Goal: Task Accomplishment & Management: Use online tool/utility

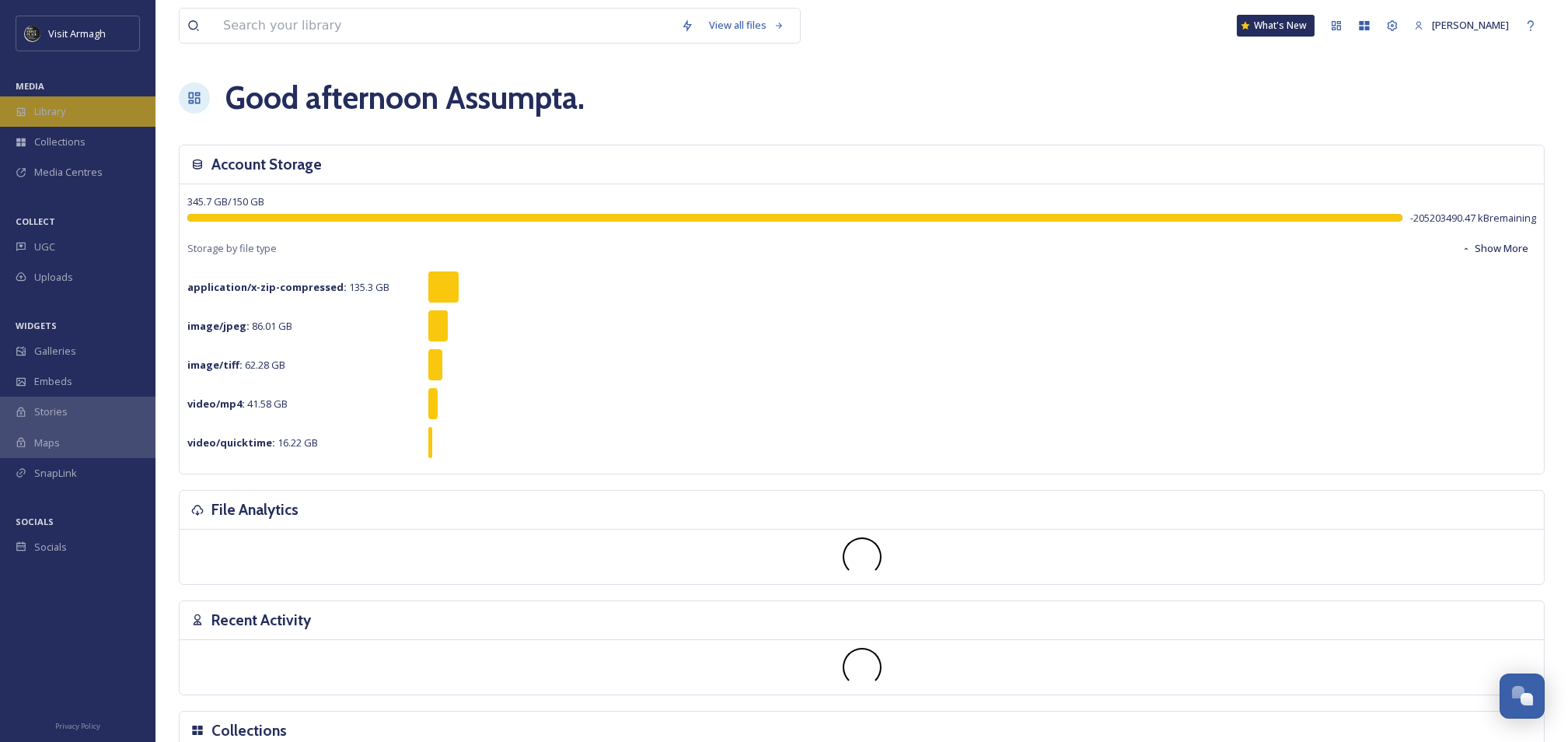
click at [56, 108] on span "Library" at bounding box center [49, 111] width 31 height 15
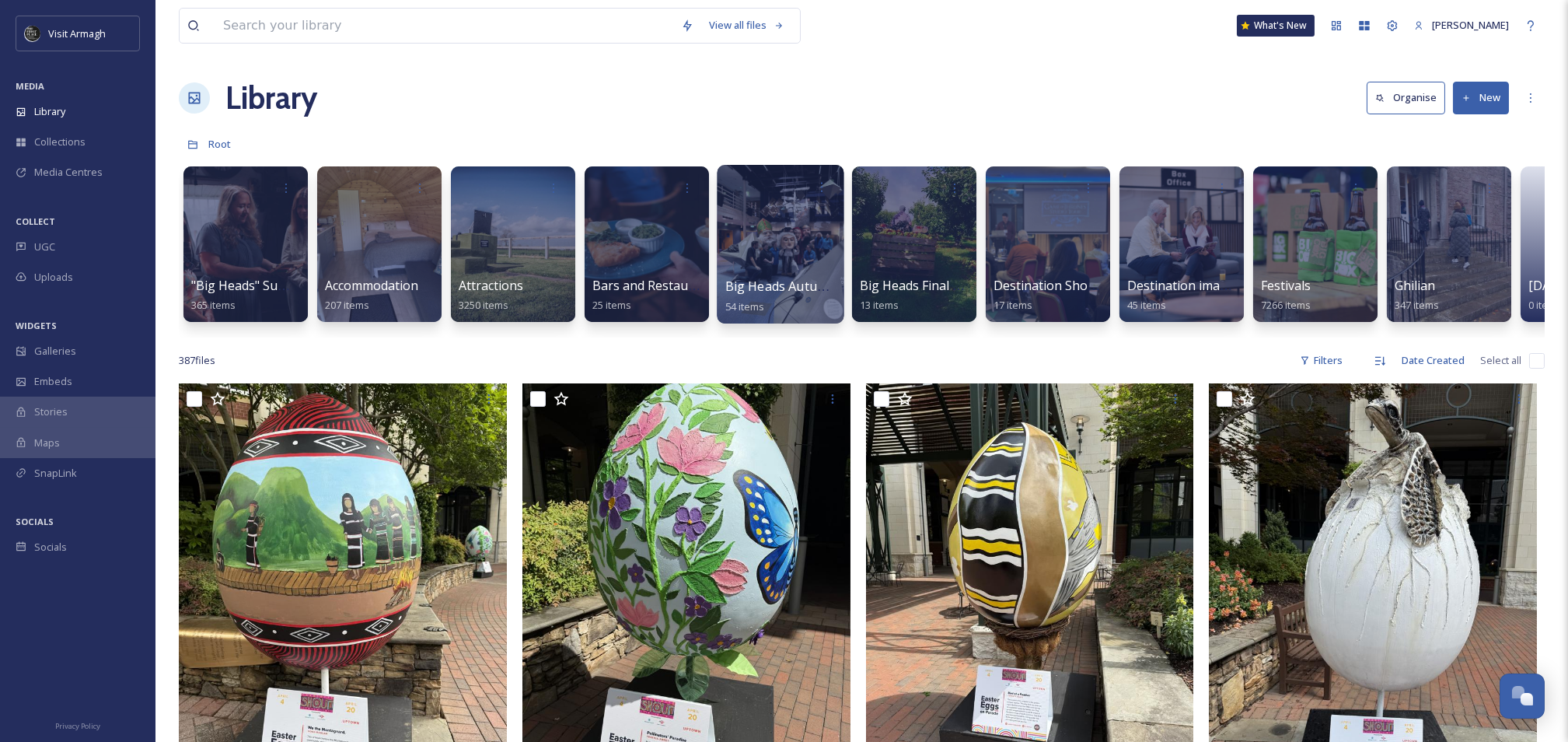
click at [750, 247] on div at bounding box center [781, 244] width 127 height 159
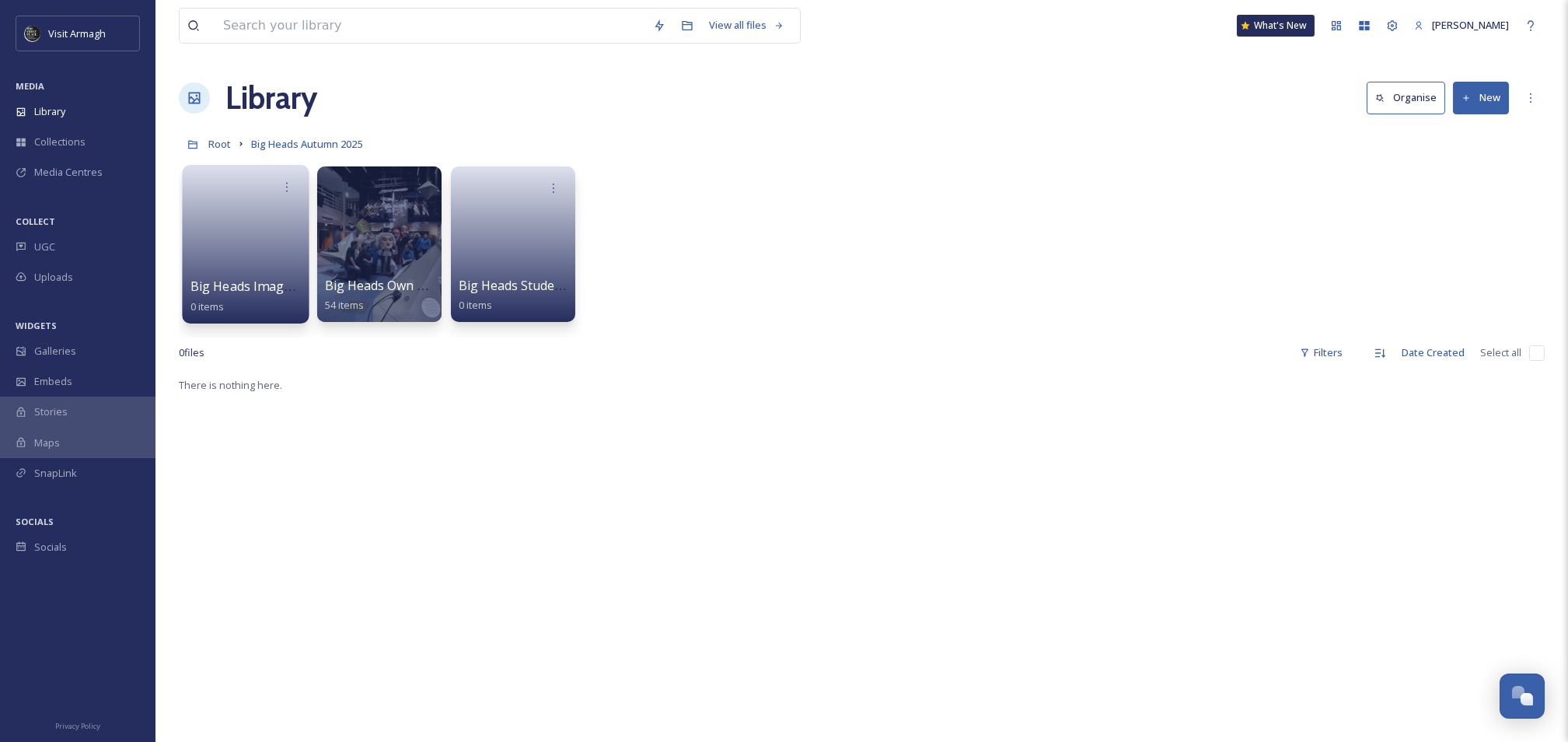
click at [249, 244] on link at bounding box center [246, 239] width 111 height 76
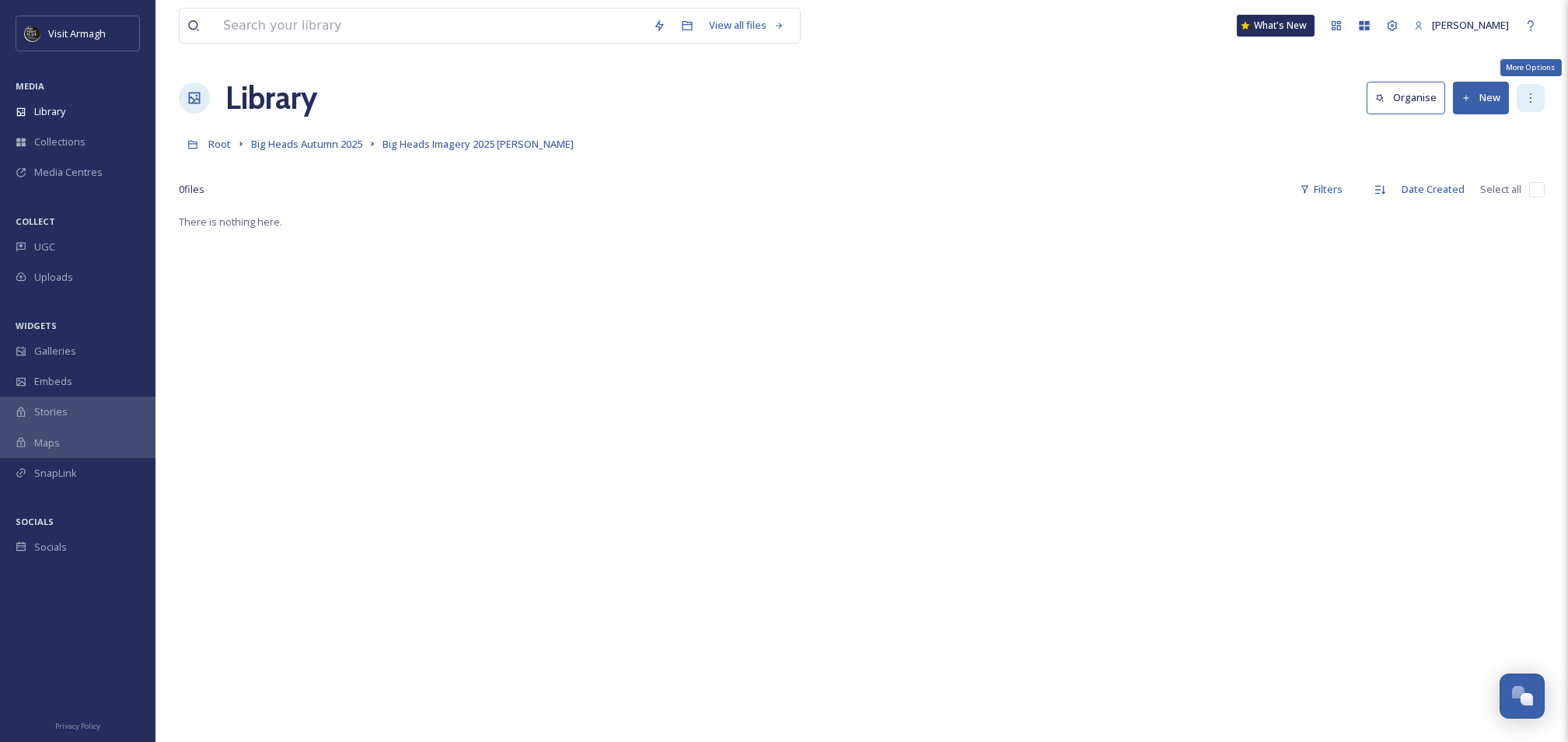
click at [1528, 95] on icon at bounding box center [1531, 98] width 12 height 12
click at [1471, 94] on icon at bounding box center [1467, 99] width 10 height 10
click at [1525, 94] on icon at bounding box center [1531, 98] width 12 height 12
click at [1491, 95] on button "New" at bounding box center [1481, 97] width 56 height 32
click at [1457, 138] on span "File Upload" at bounding box center [1473, 134] width 51 height 15
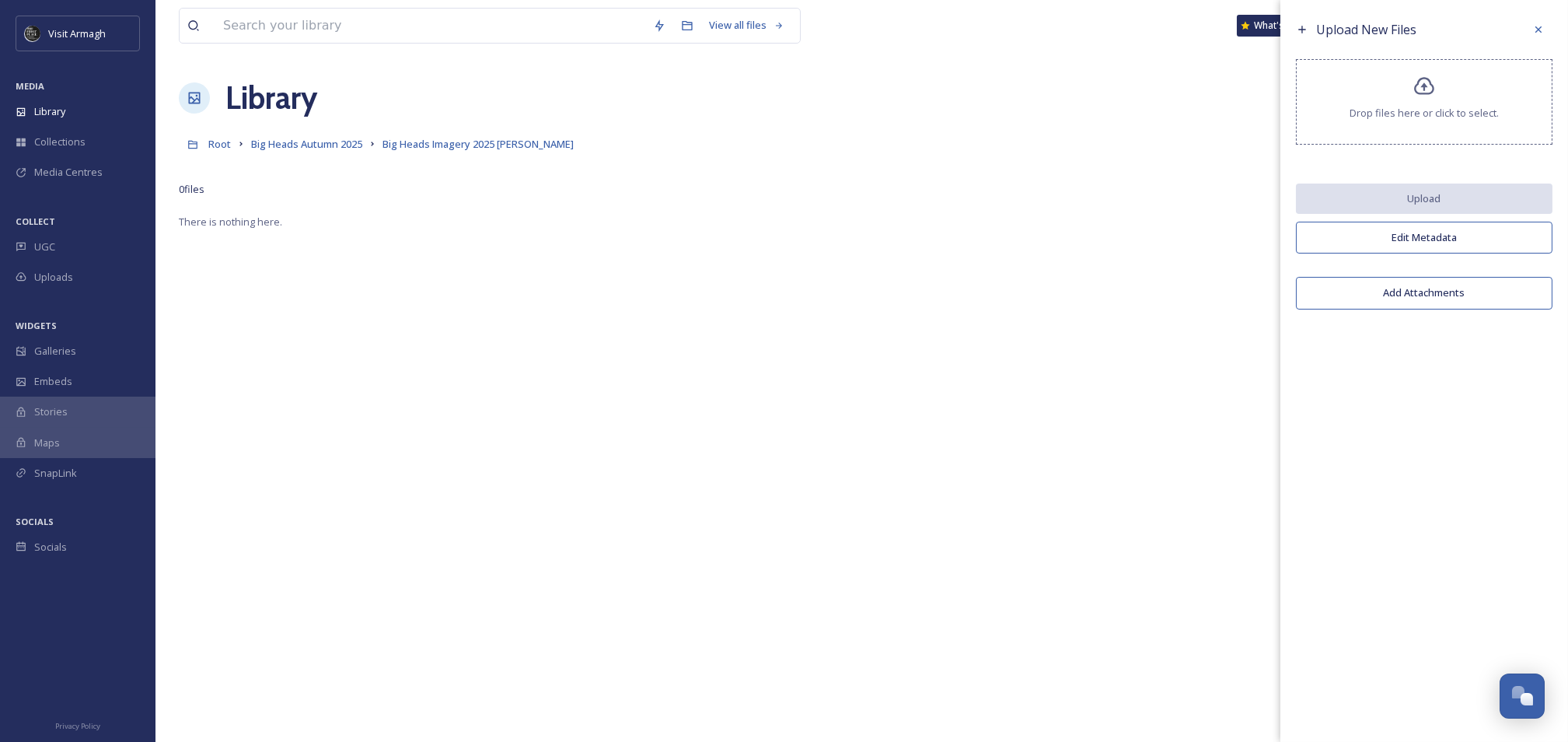
click at [1423, 102] on div "Drop files here or click to select." at bounding box center [1425, 102] width 257 height 86
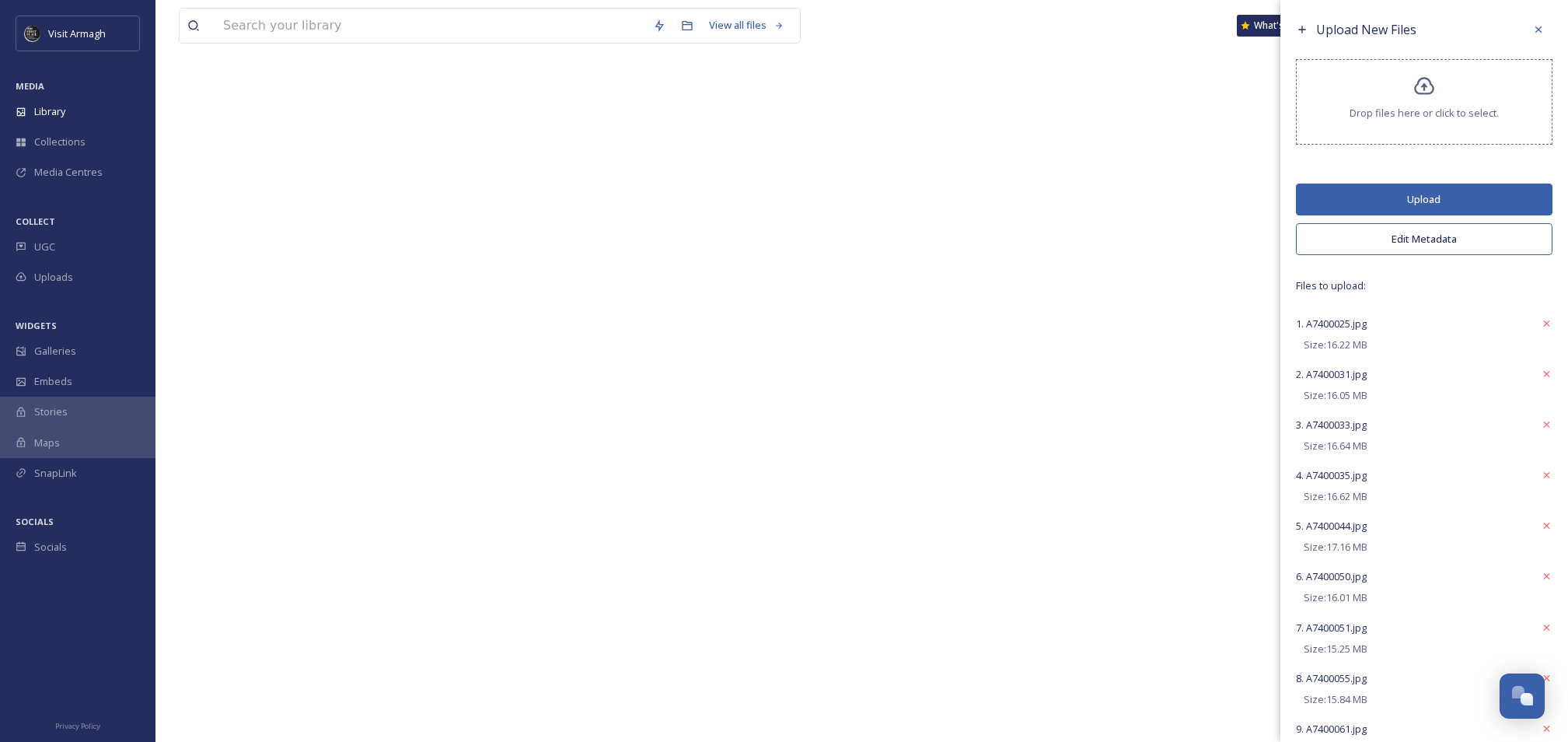
click at [1455, 187] on button "Upload" at bounding box center [1425, 200] width 257 height 32
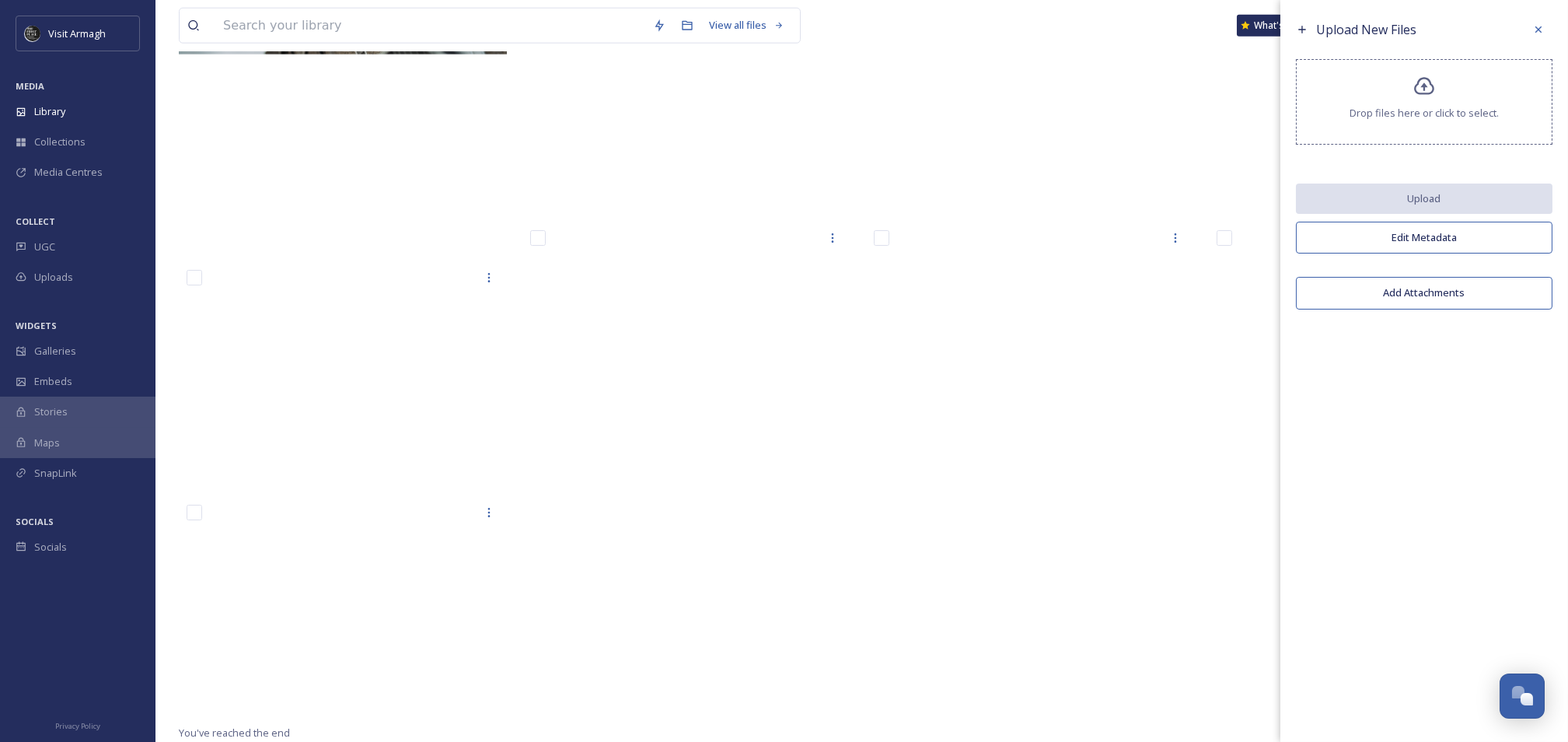
scroll to position [5885, 0]
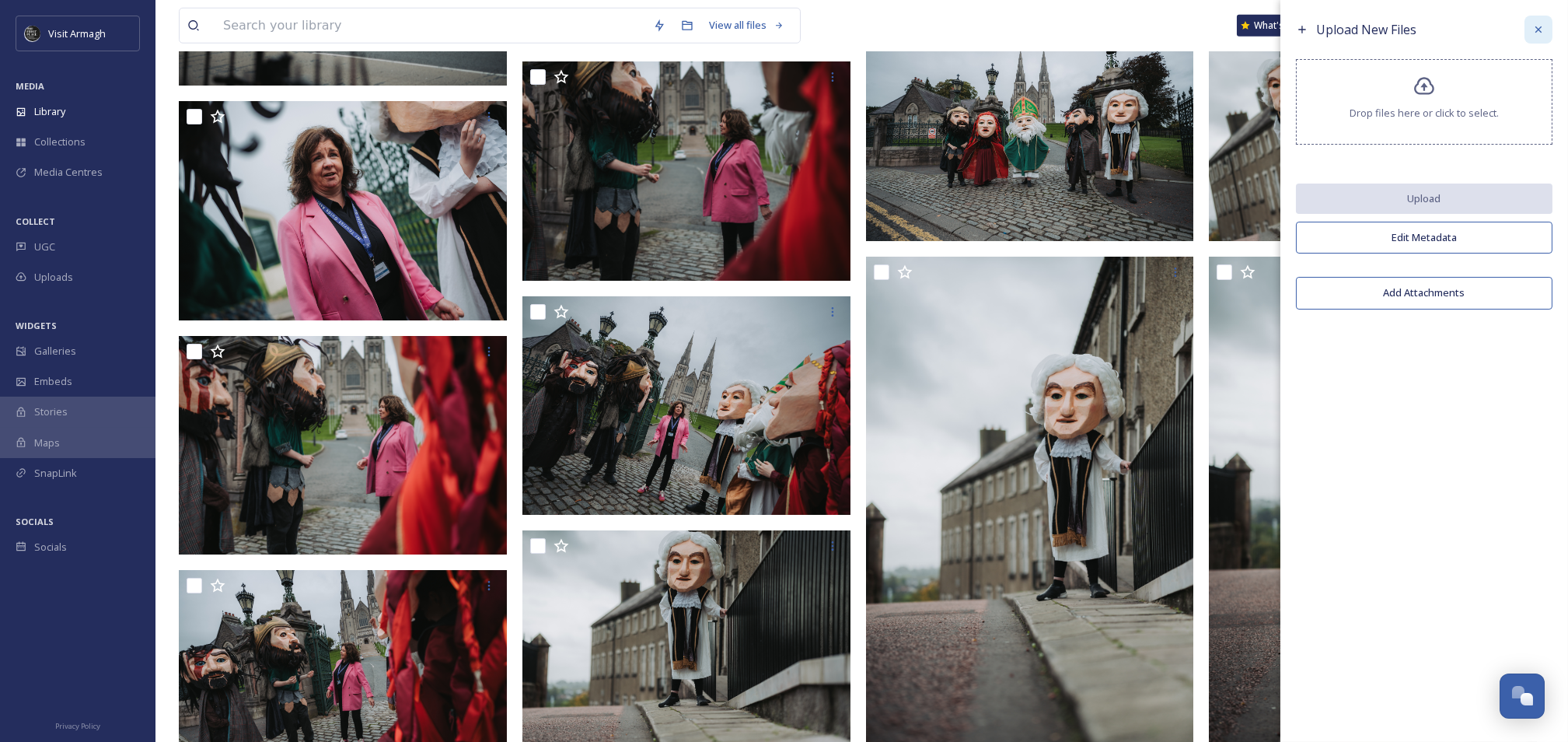
click at [1537, 36] on div at bounding box center [1539, 30] width 28 height 28
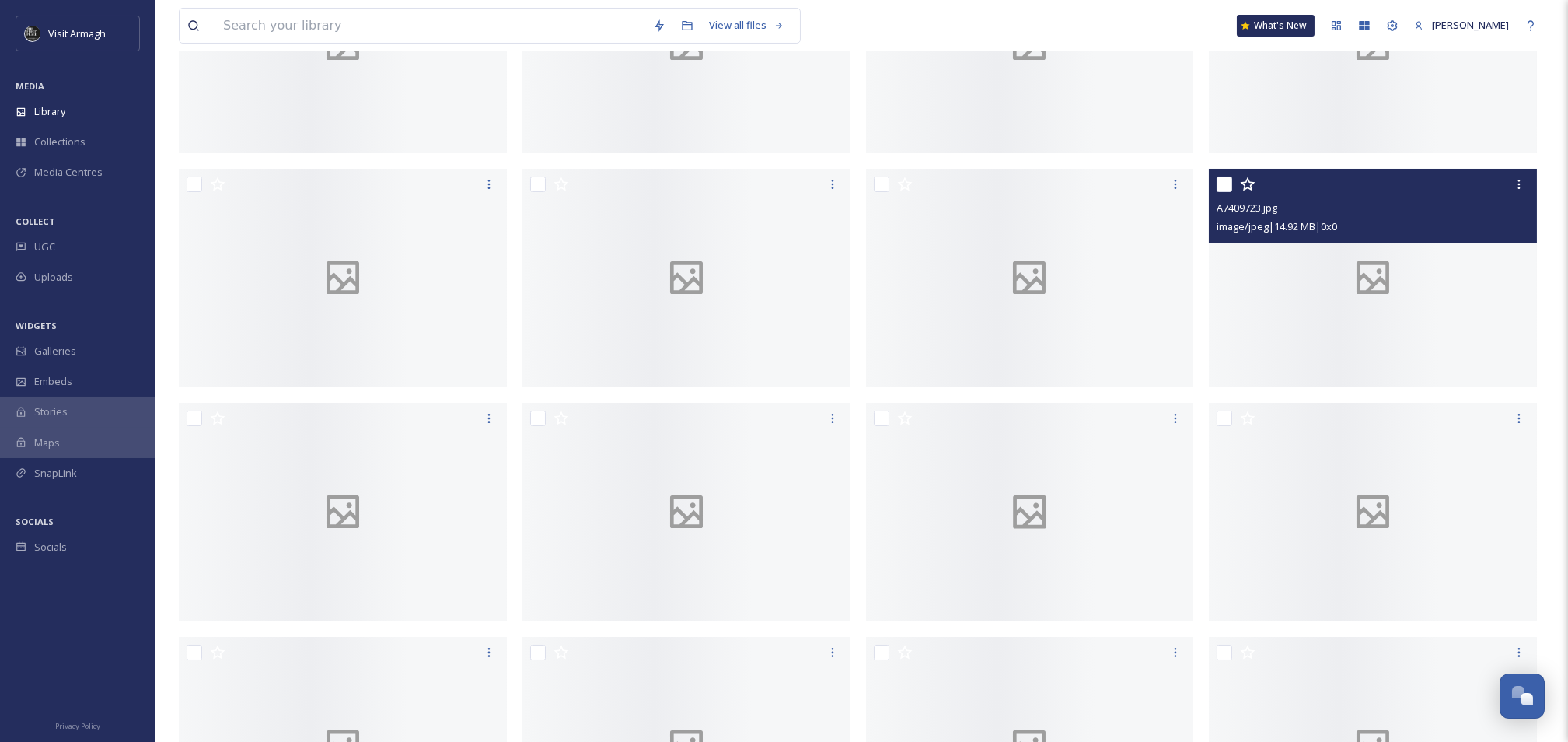
scroll to position [0, 0]
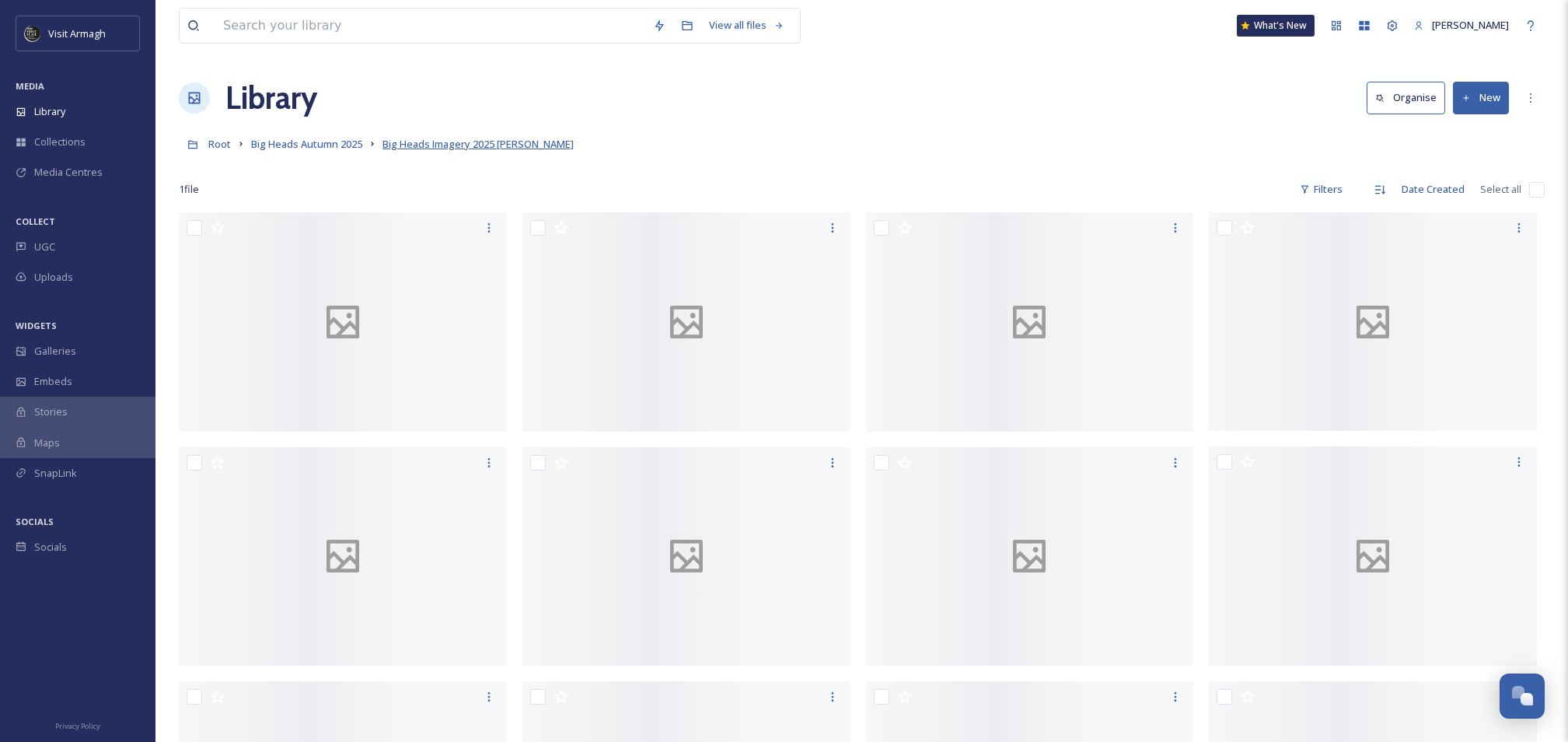
click at [542, 147] on span "Big Heads Imagery 2025 [PERSON_NAME]" at bounding box center [478, 144] width 192 height 14
click at [1533, 102] on icon at bounding box center [1531, 98] width 12 height 12
click at [1437, 161] on span "Edit Folder" at bounding box center [1446, 161] width 49 height 15
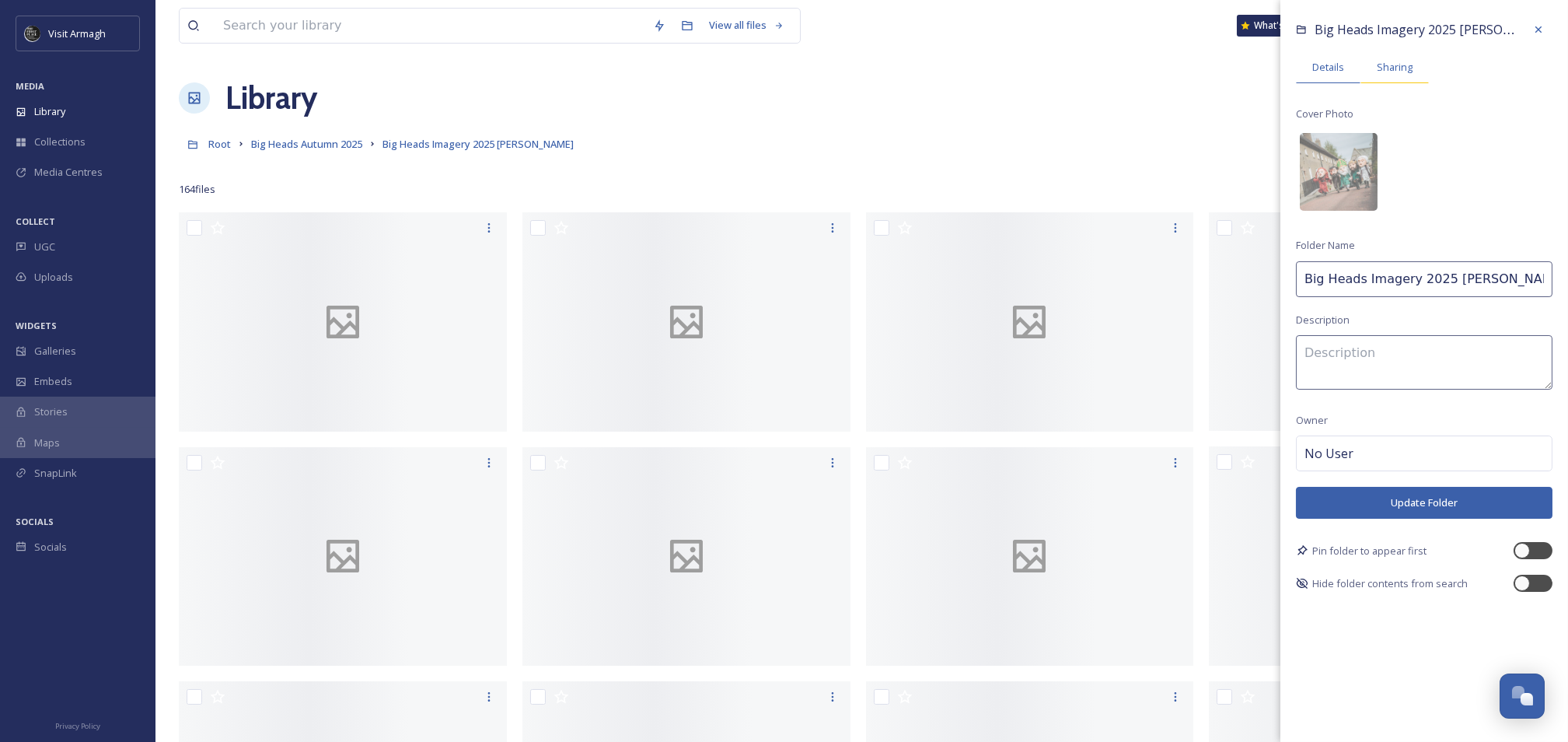
click at [1400, 69] on span "Sharing" at bounding box center [1395, 67] width 36 height 15
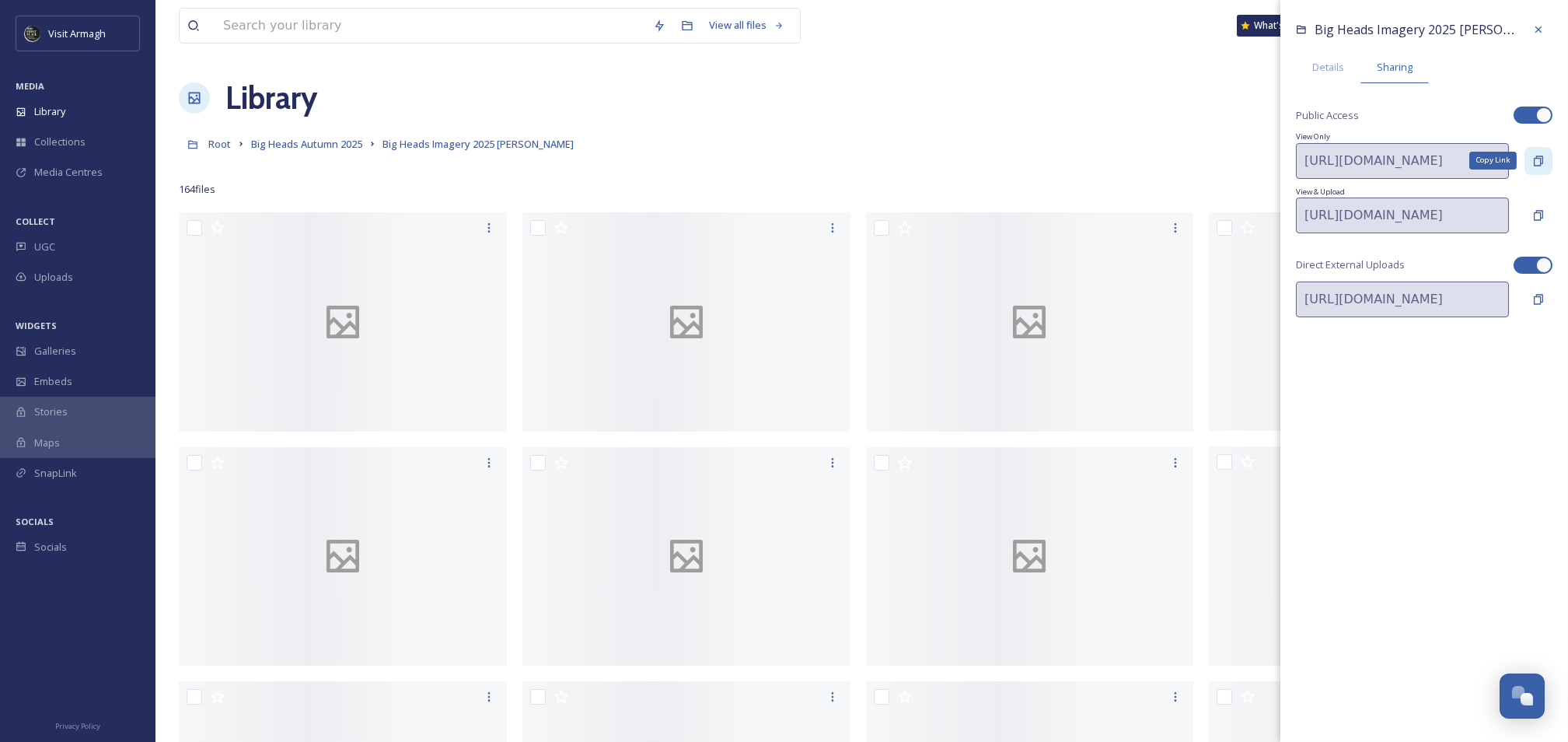
click at [1537, 160] on icon at bounding box center [1539, 161] width 12 height 12
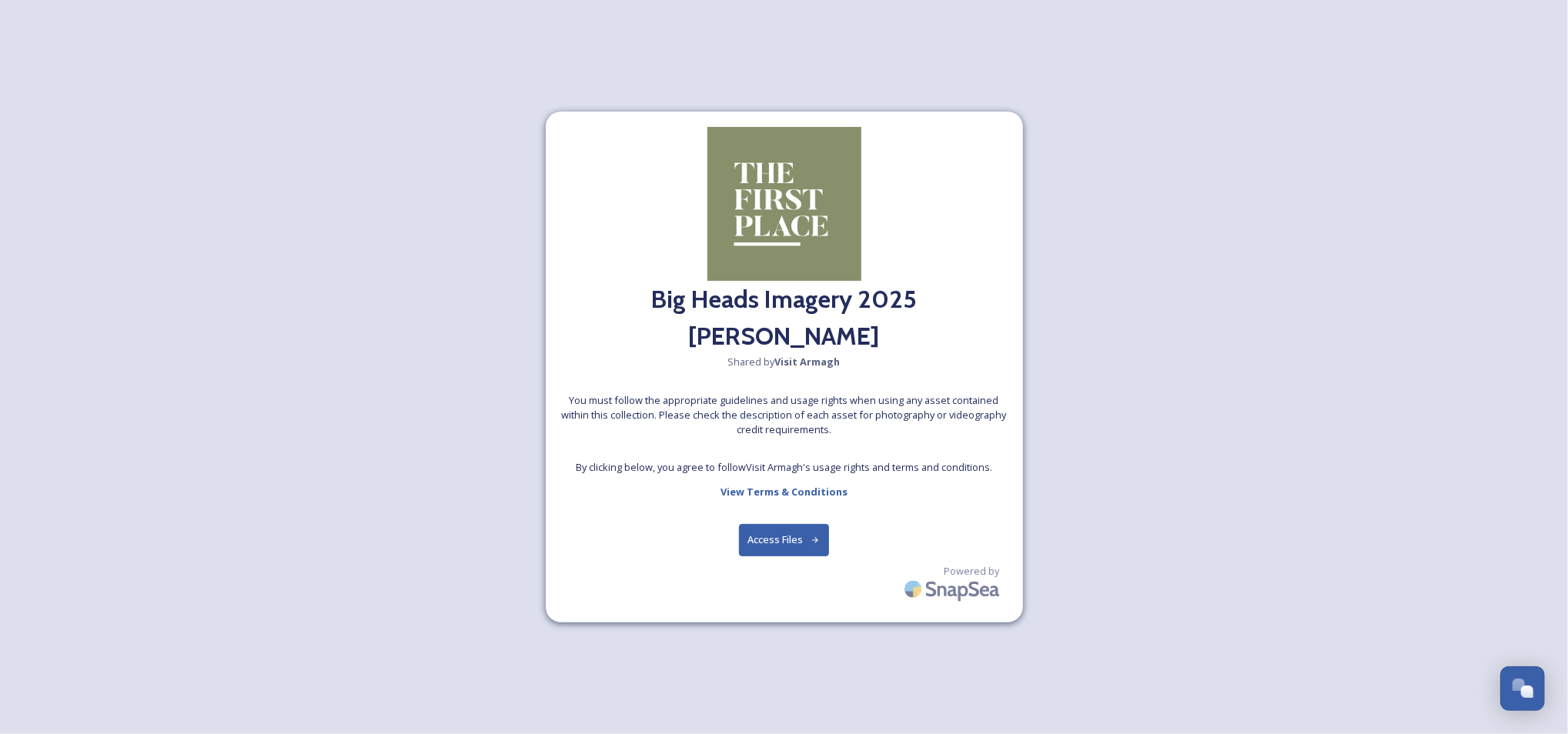
click at [778, 525] on button "Access Files" at bounding box center [784, 540] width 90 height 32
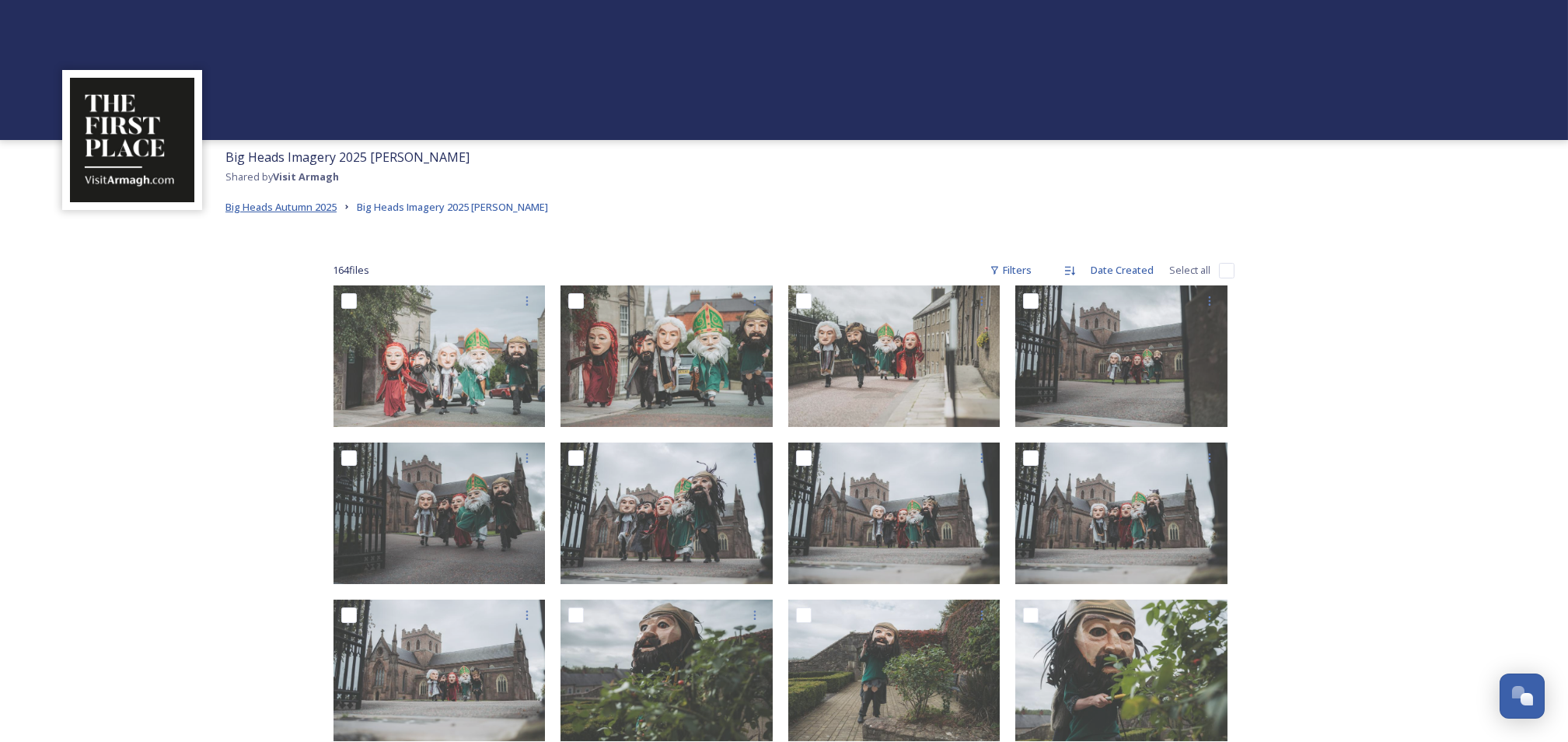
click at [278, 207] on span "Big Heads Autumn 2025" at bounding box center [281, 207] width 111 height 14
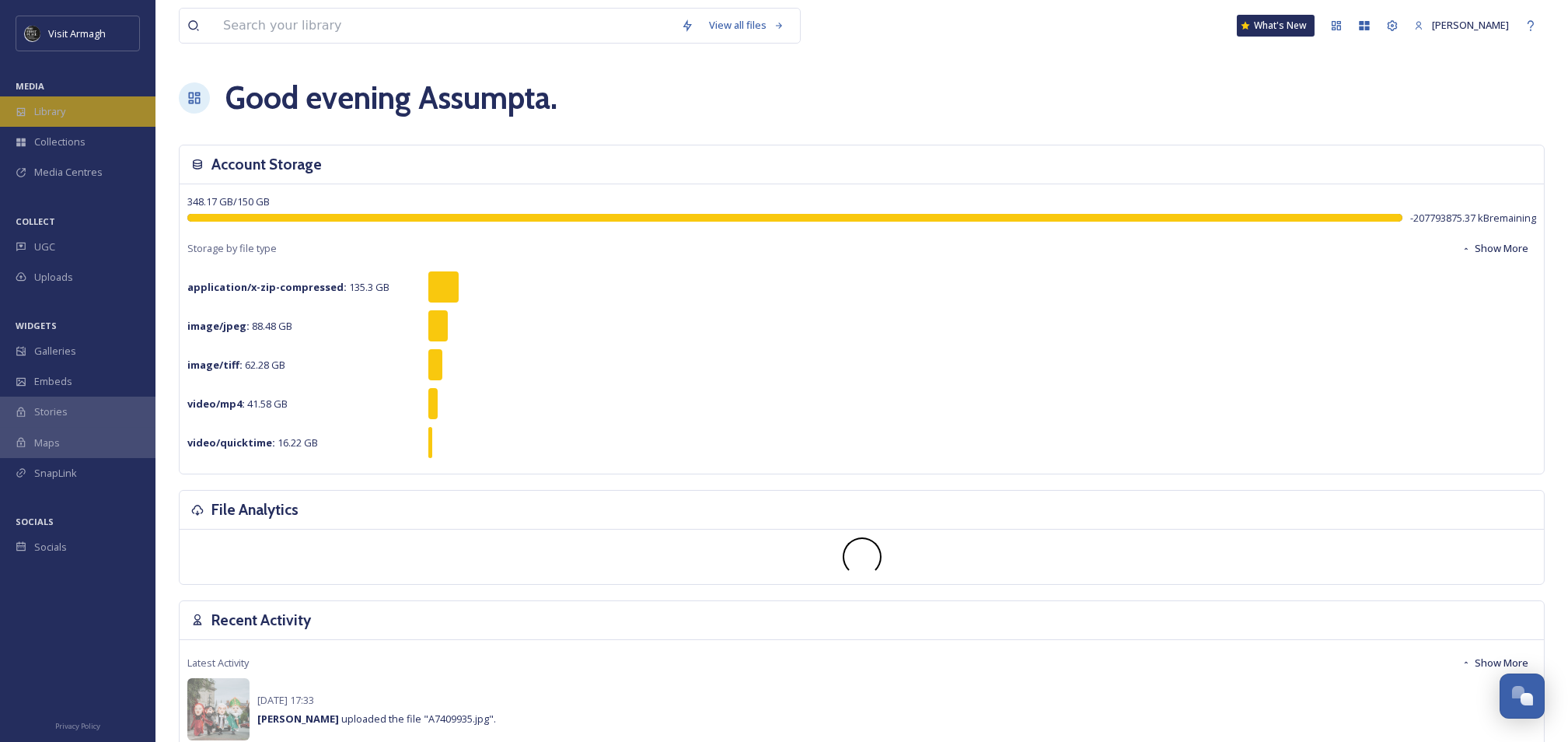
click at [75, 112] on div "Library" at bounding box center [77, 111] width 155 height 30
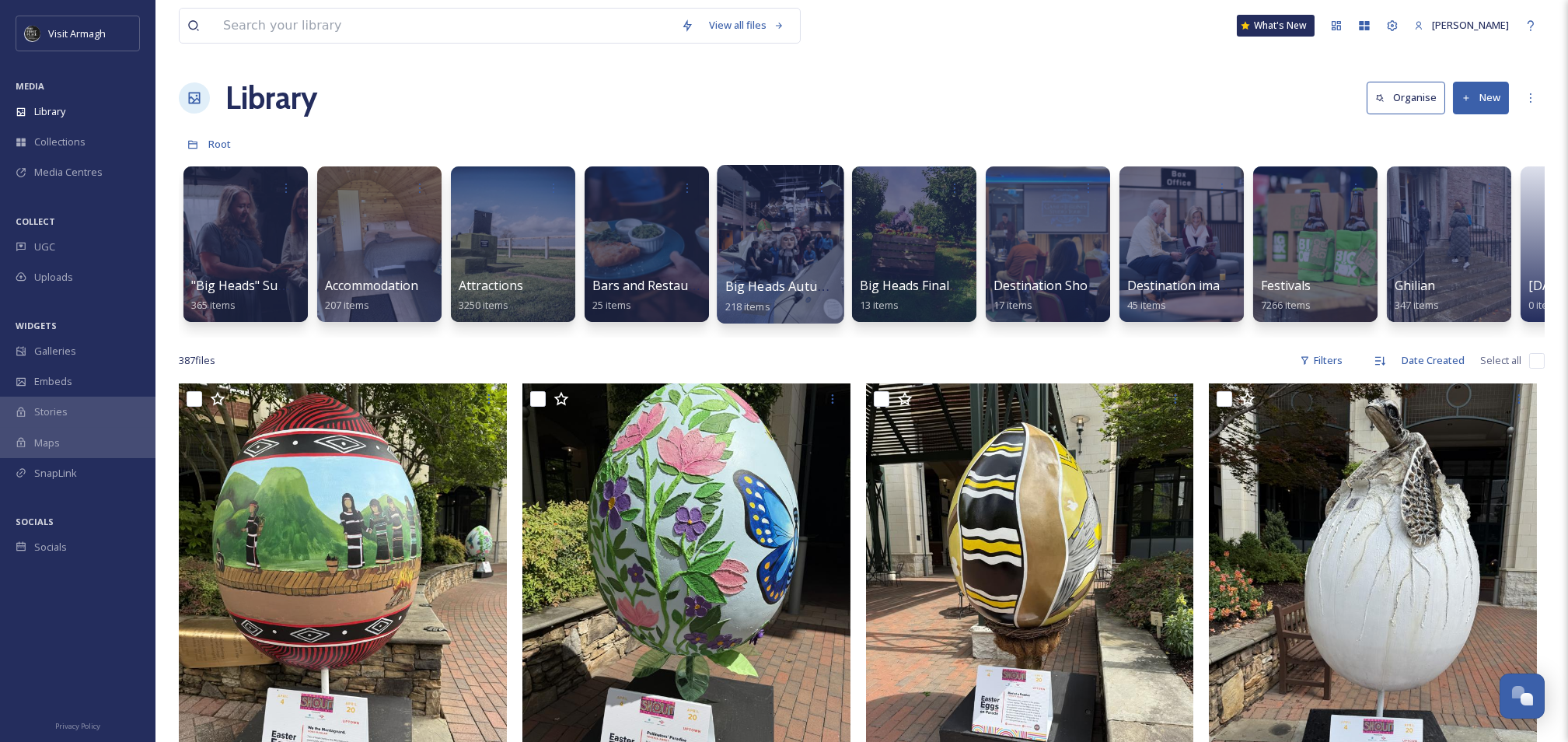
click at [761, 246] on div at bounding box center [781, 244] width 127 height 159
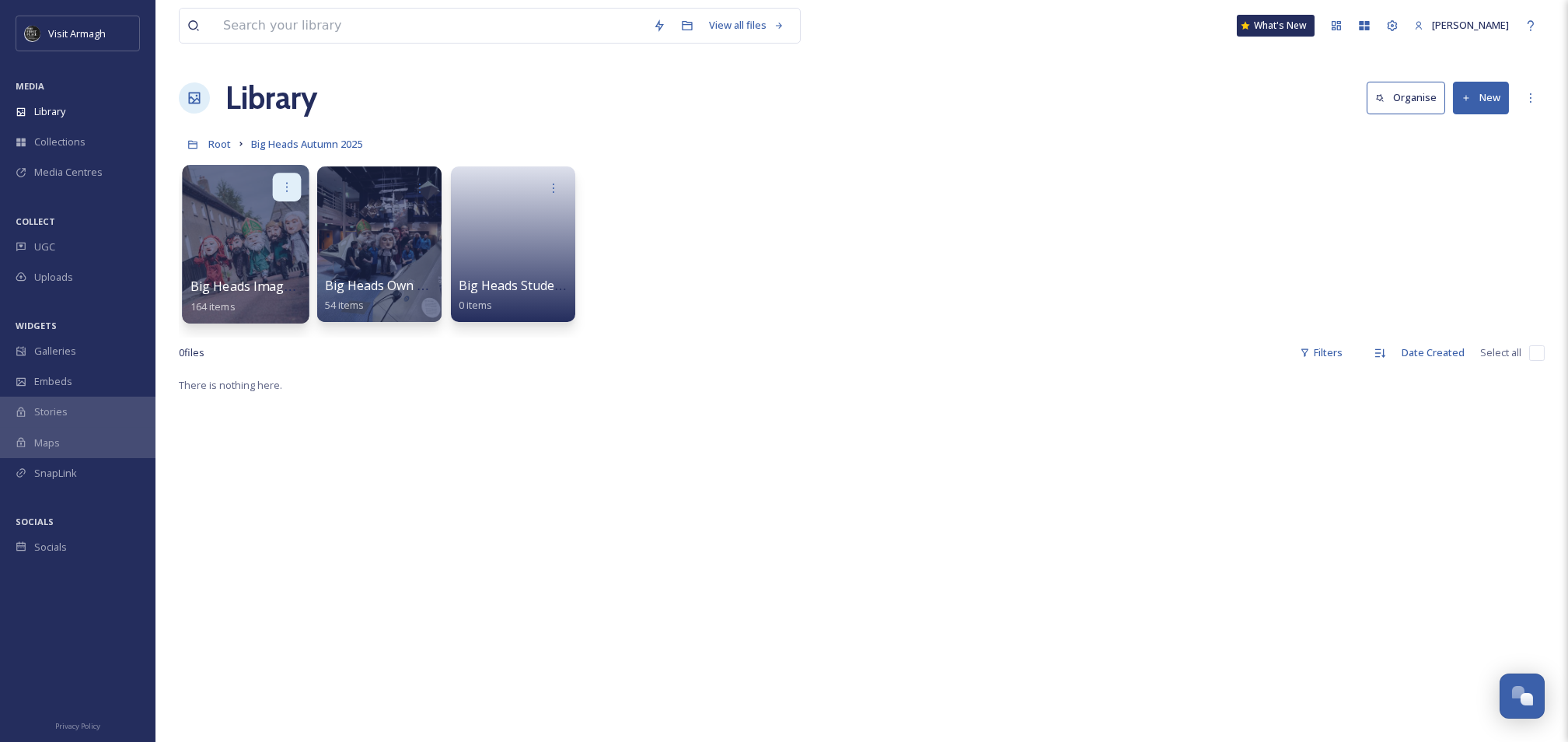
click at [289, 185] on icon at bounding box center [287, 187] width 12 height 12
click at [252, 225] on span "Edit / Share" at bounding box center [249, 222] width 55 height 16
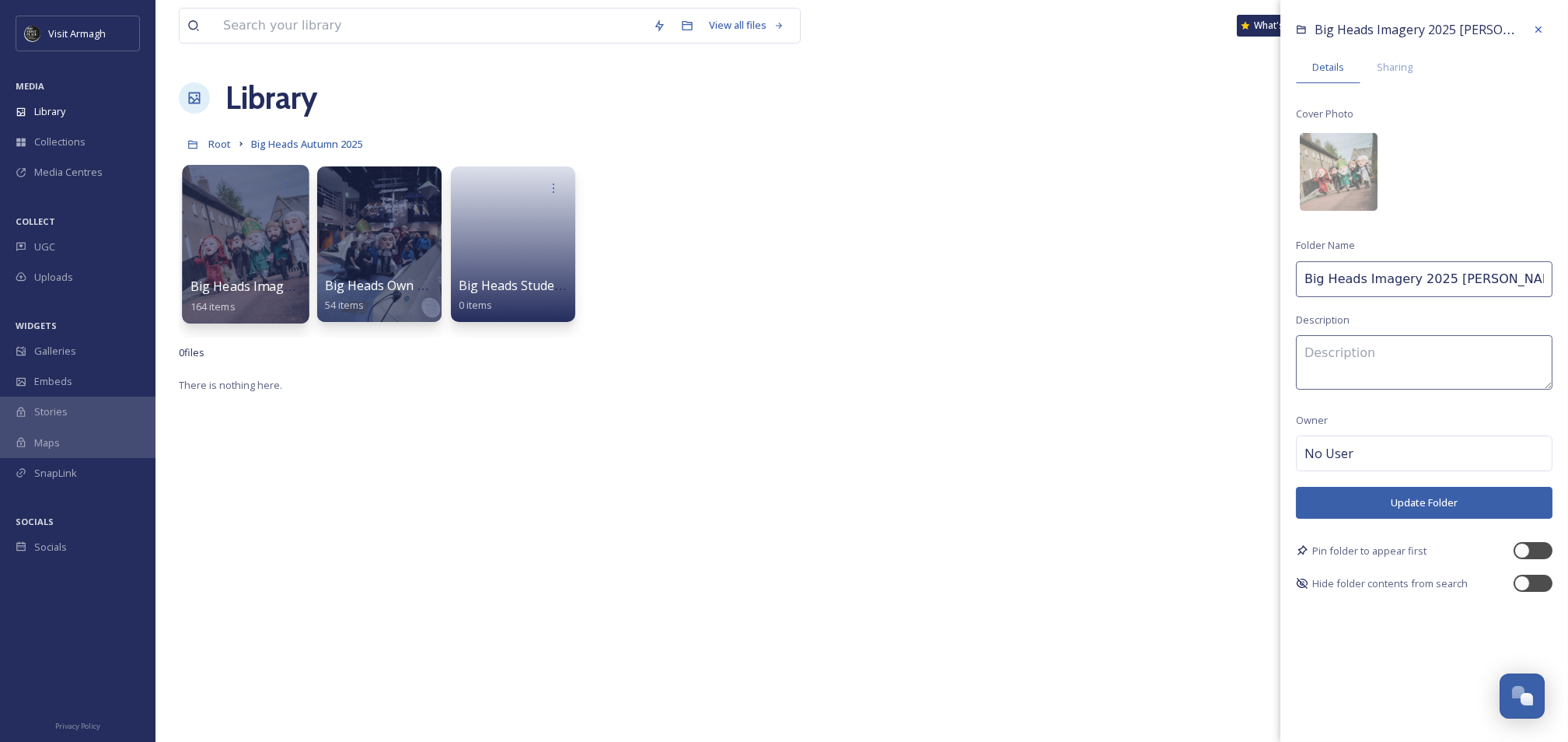
drag, startPoint x: 1522, startPoint y: 282, endPoint x: 1440, endPoint y: 285, distance: 82.1
click at [1440, 285] on input "Big Heads Imagery 2025 [PERSON_NAME]" at bounding box center [1425, 279] width 257 height 36
click at [1303, 274] on input "Big Heads Imagery 2025" at bounding box center [1425, 279] width 257 height 36
paste input "Patrick Hughes"
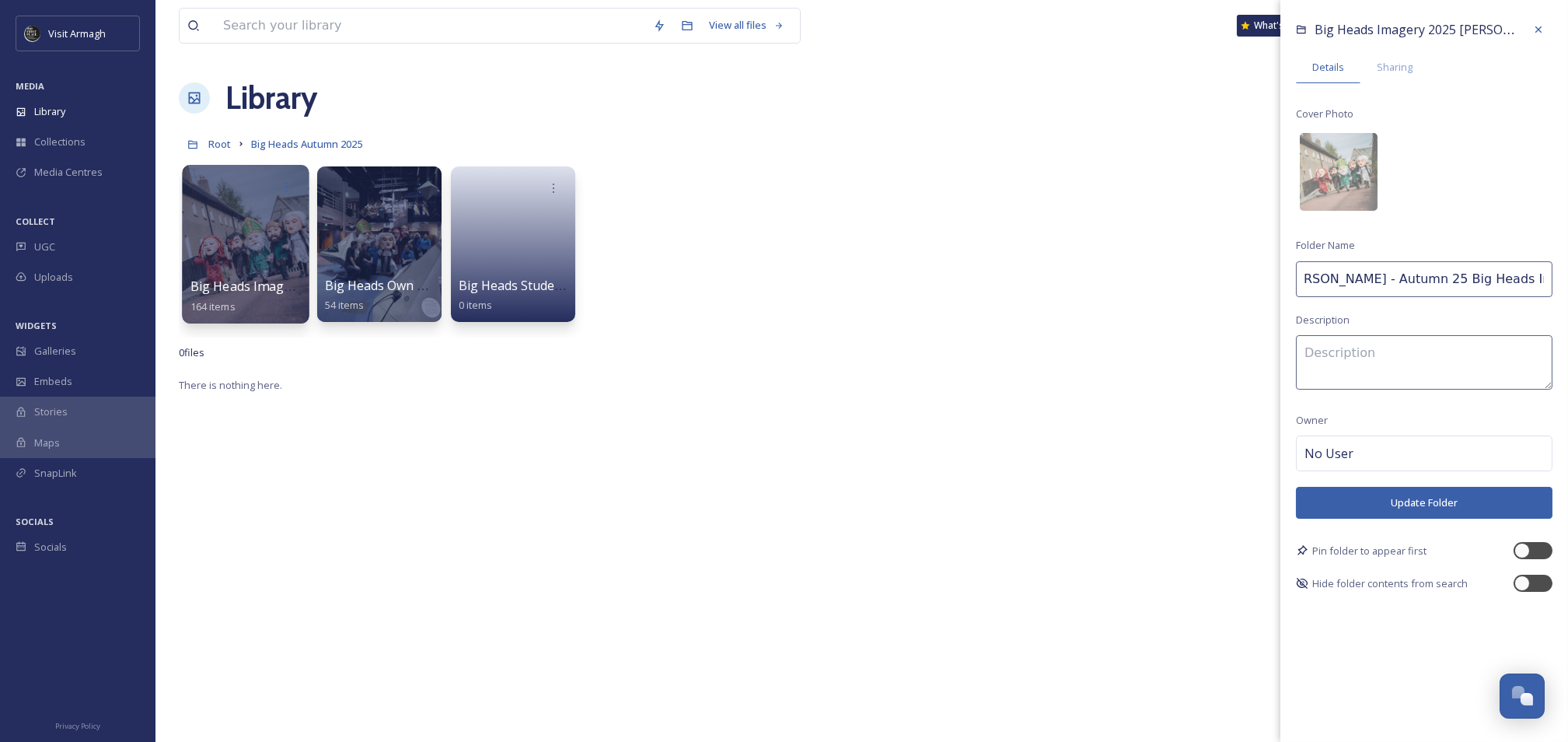
type input "Patrick Hughes - Autumn 25 Big Heads Imagery"
click at [1363, 506] on button "Update Folder" at bounding box center [1425, 502] width 257 height 32
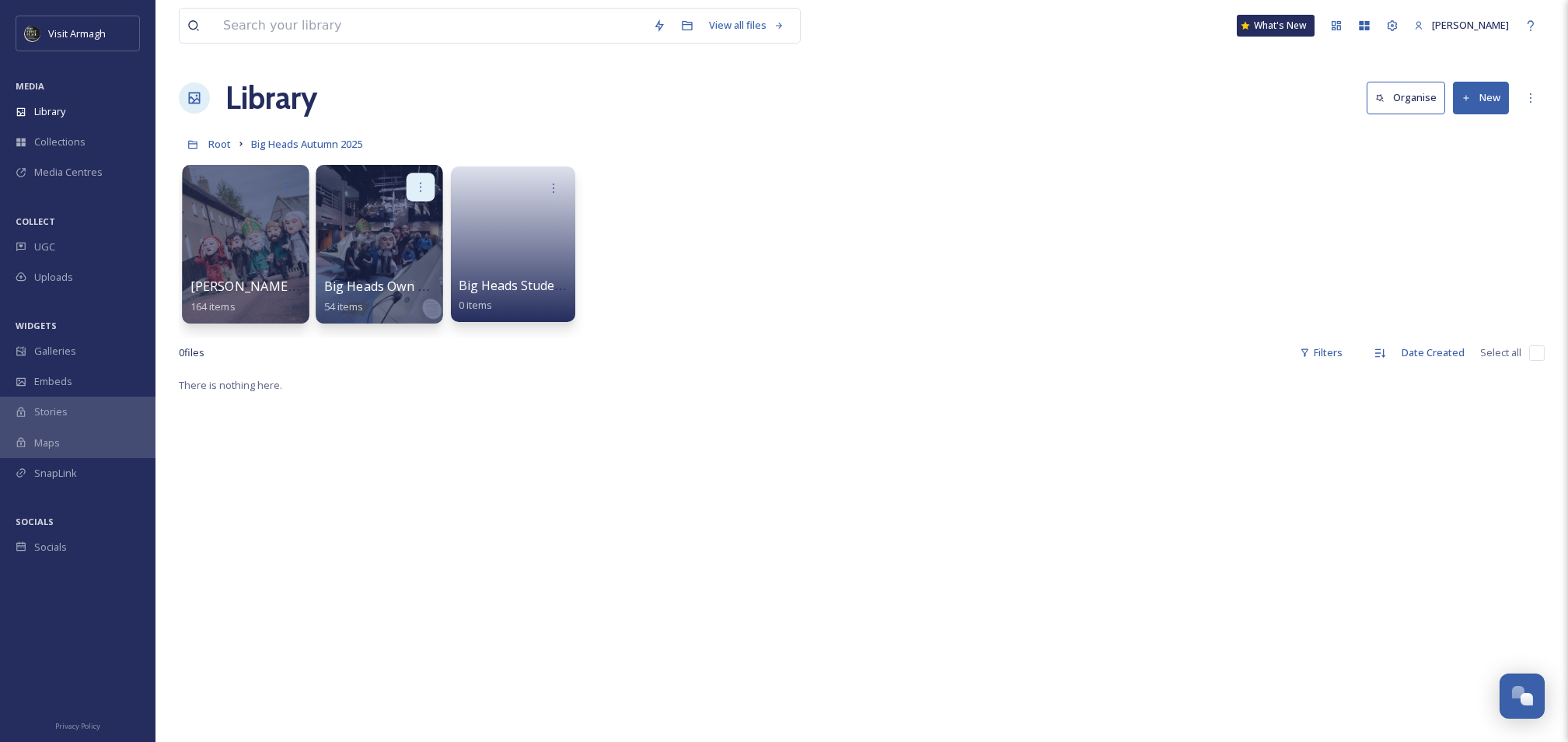
click at [428, 183] on div at bounding box center [421, 187] width 29 height 29
click at [388, 214] on span "Edit / Share" at bounding box center [382, 222] width 55 height 16
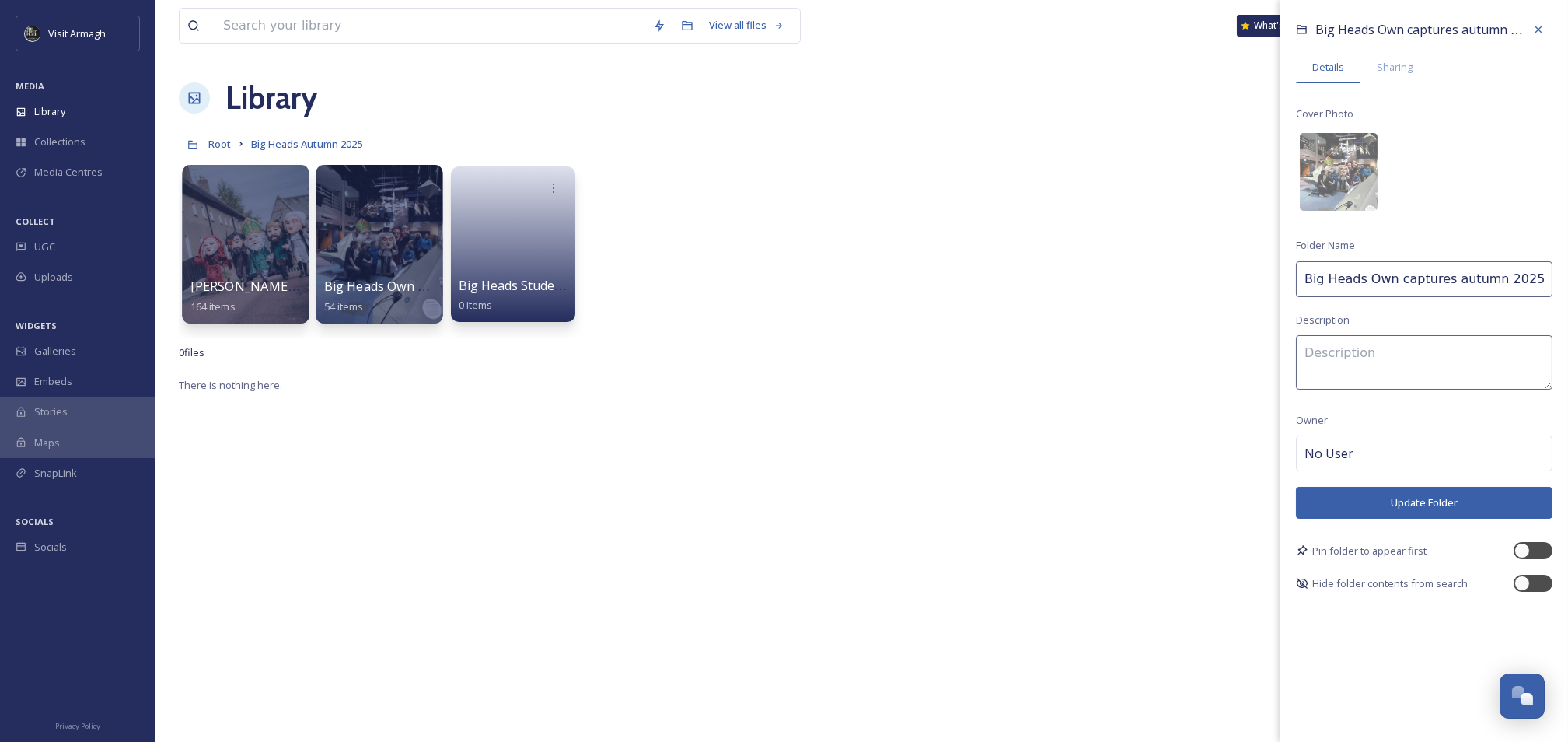
click at [1301, 277] on input "Big Heads Own captures autumn 2025" at bounding box center [1425, 279] width 257 height 36
drag, startPoint x: 1523, startPoint y: 274, endPoint x: 1447, endPoint y: 280, distance: 76.2
click at [1447, 280] on input "TAC Captures - Big Heads Own captures autumn 2025" at bounding box center [1425, 279] width 257 height 36
paste input "Own captures"
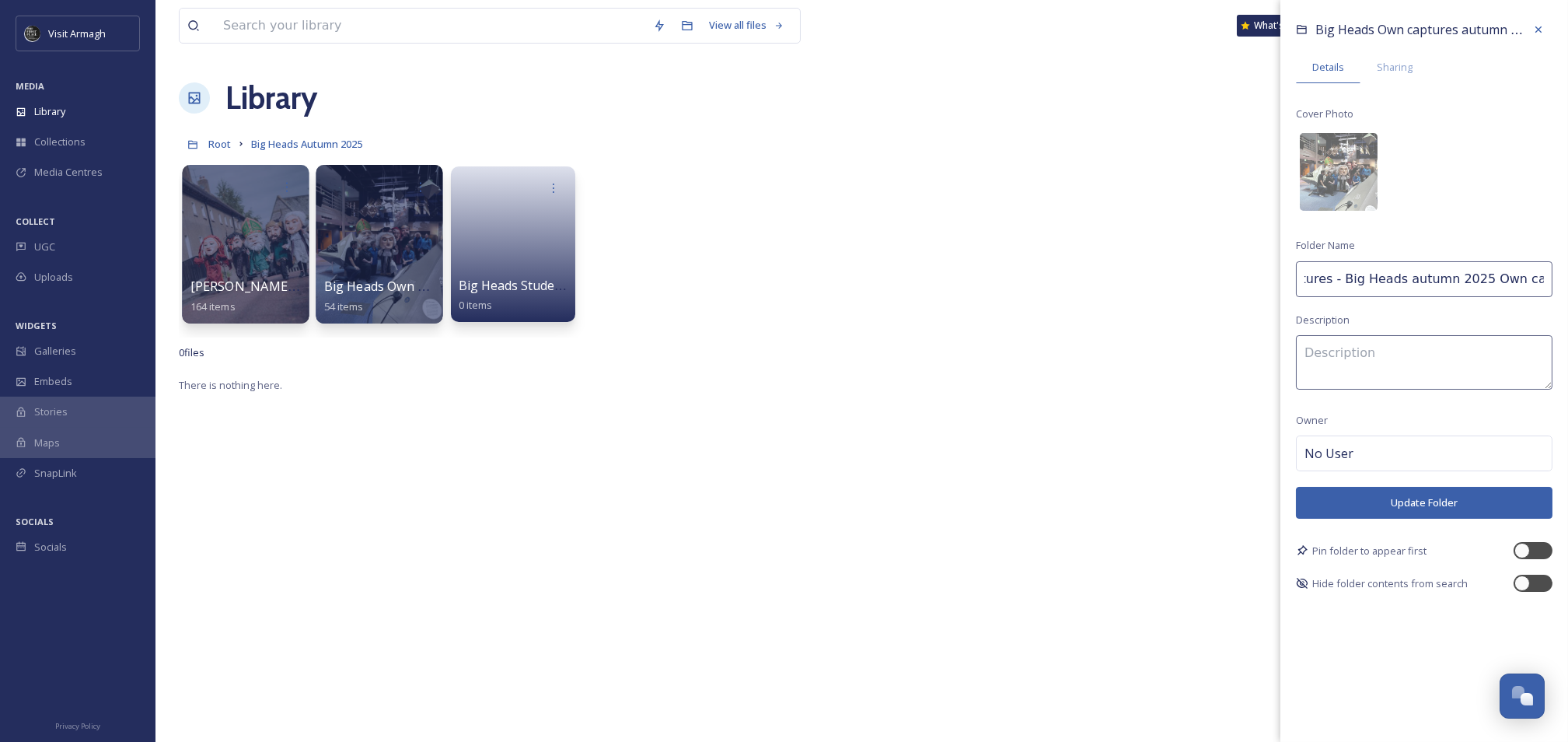
type input "TAC Captures - Big Heads autumn 2025 Own captures"
click at [1422, 498] on button "Update Folder" at bounding box center [1425, 502] width 257 height 32
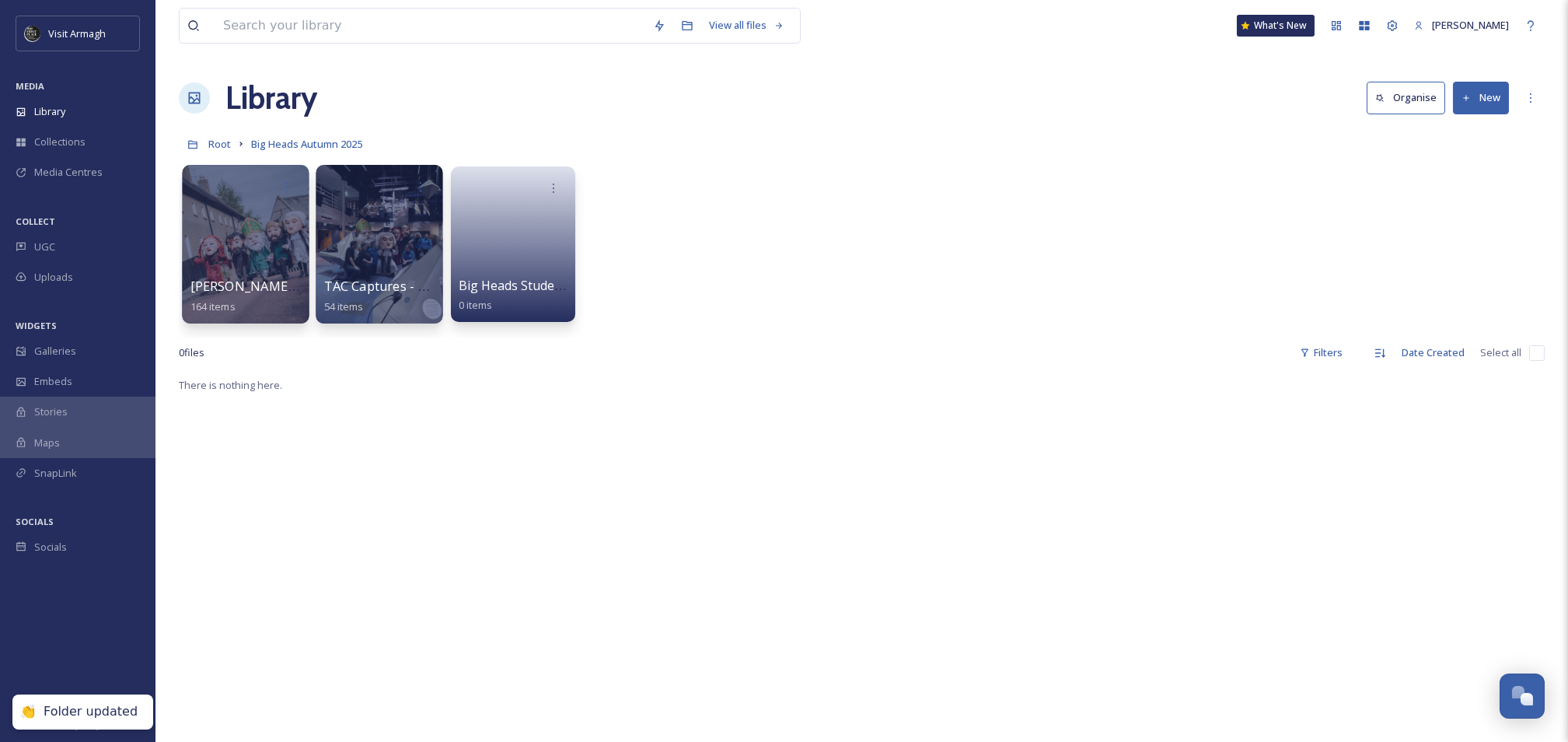
click at [519, 392] on div "There is nothing here." at bounding box center [861, 746] width 1366 height 742
click at [253, 239] on div at bounding box center [245, 244] width 127 height 159
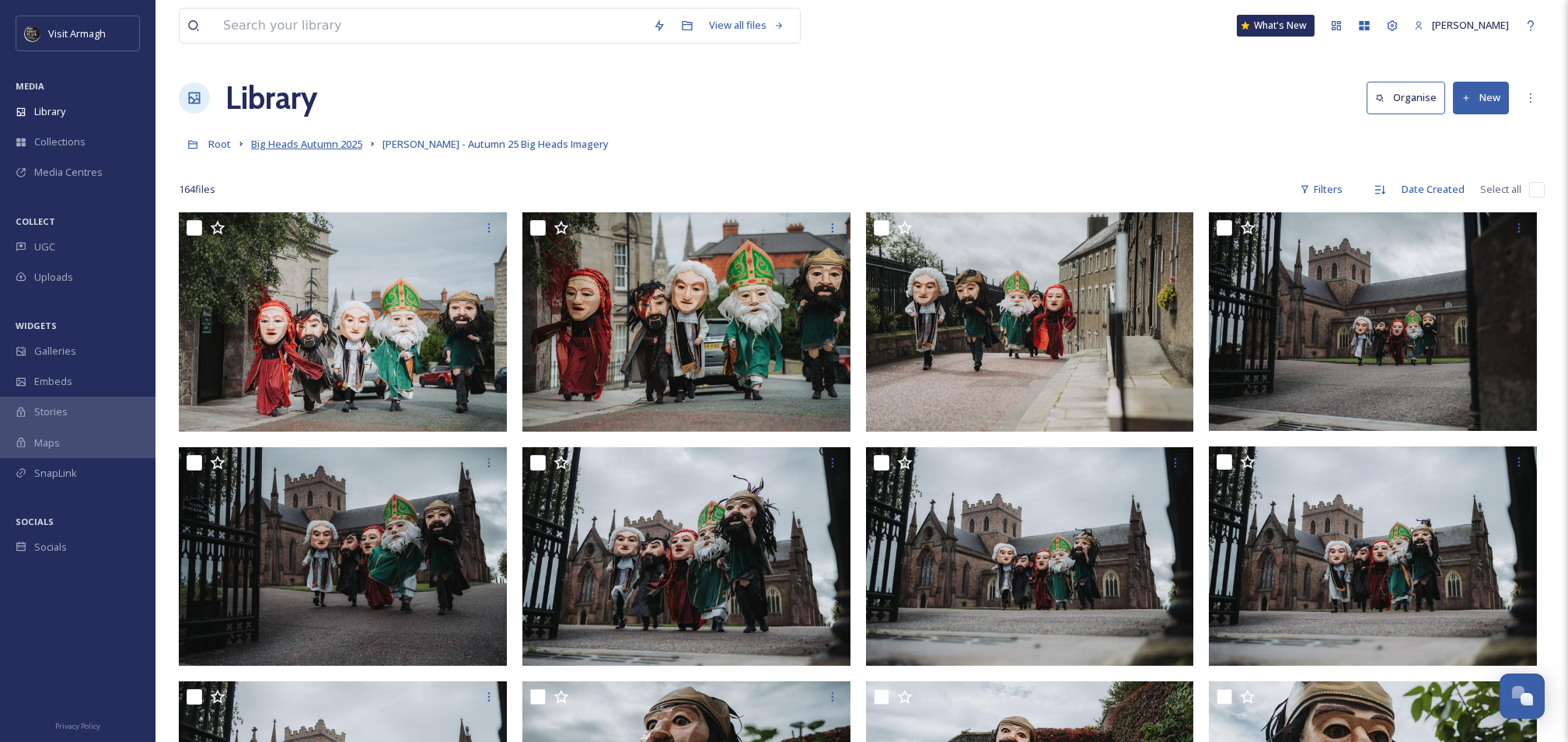
click at [306, 141] on span "Big Heads Autumn 2025" at bounding box center [307, 144] width 111 height 14
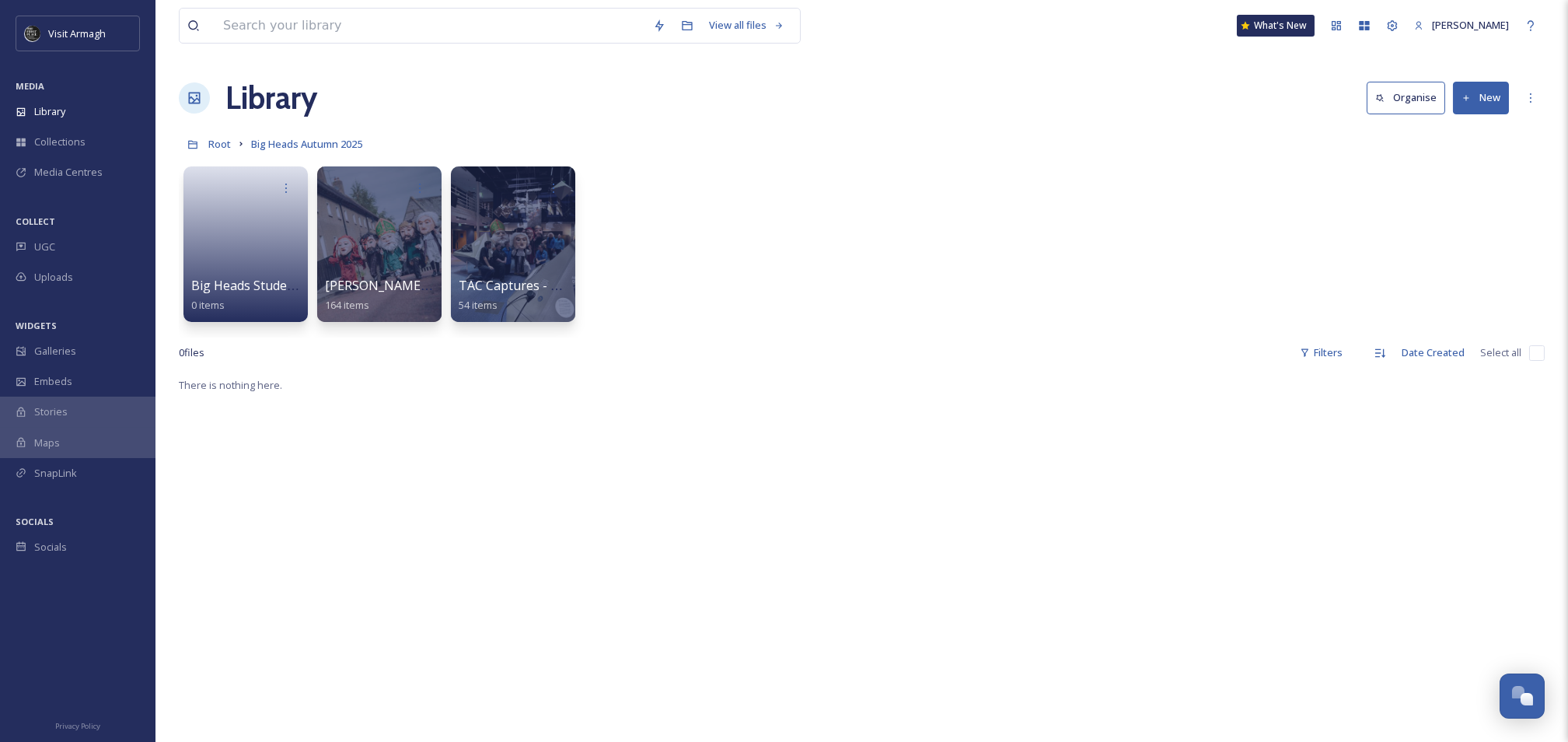
click at [1491, 101] on button "New" at bounding box center [1481, 97] width 56 height 32
click at [1455, 189] on span "Folder" at bounding box center [1463, 194] width 29 height 15
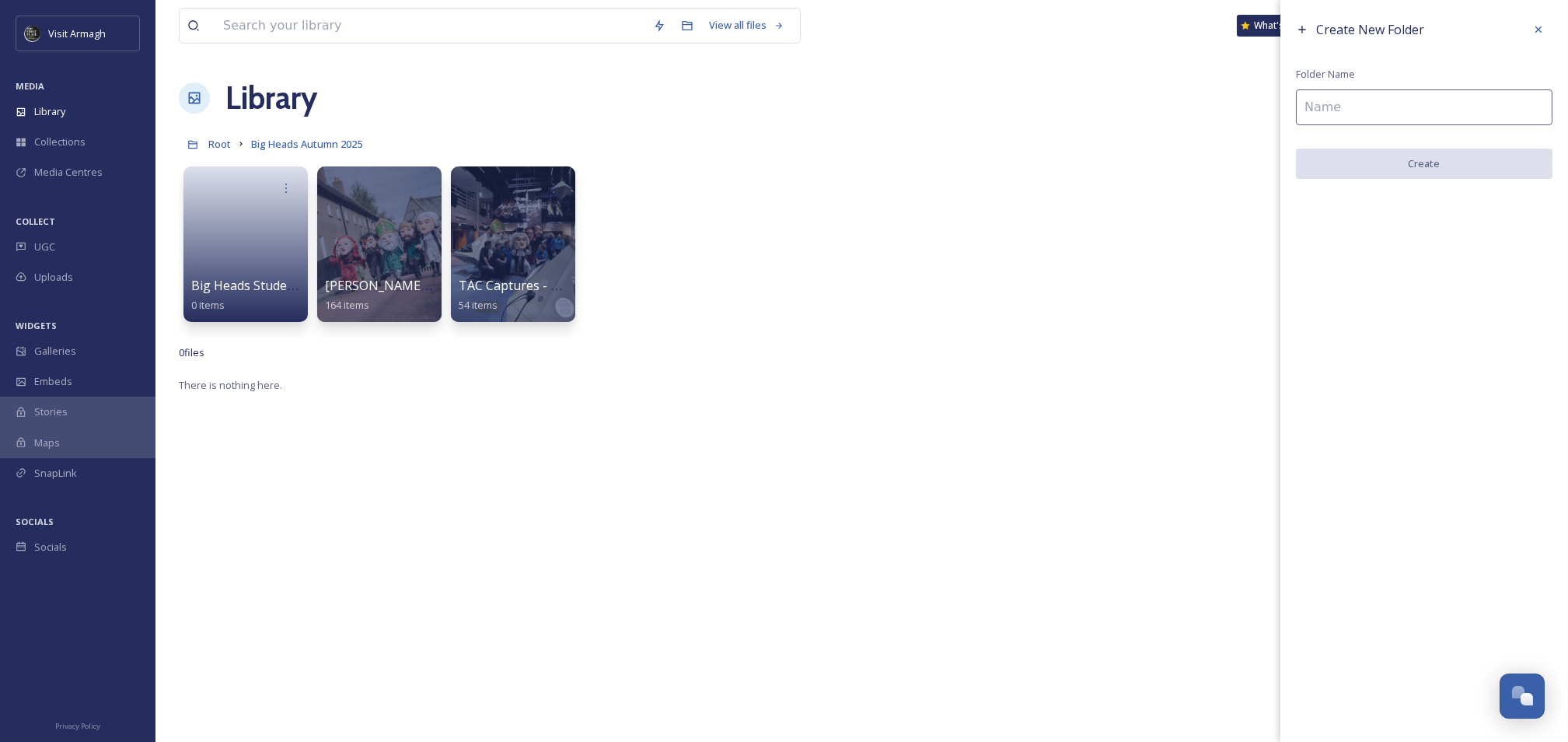
click at [1385, 102] on input at bounding box center [1425, 107] width 257 height 36
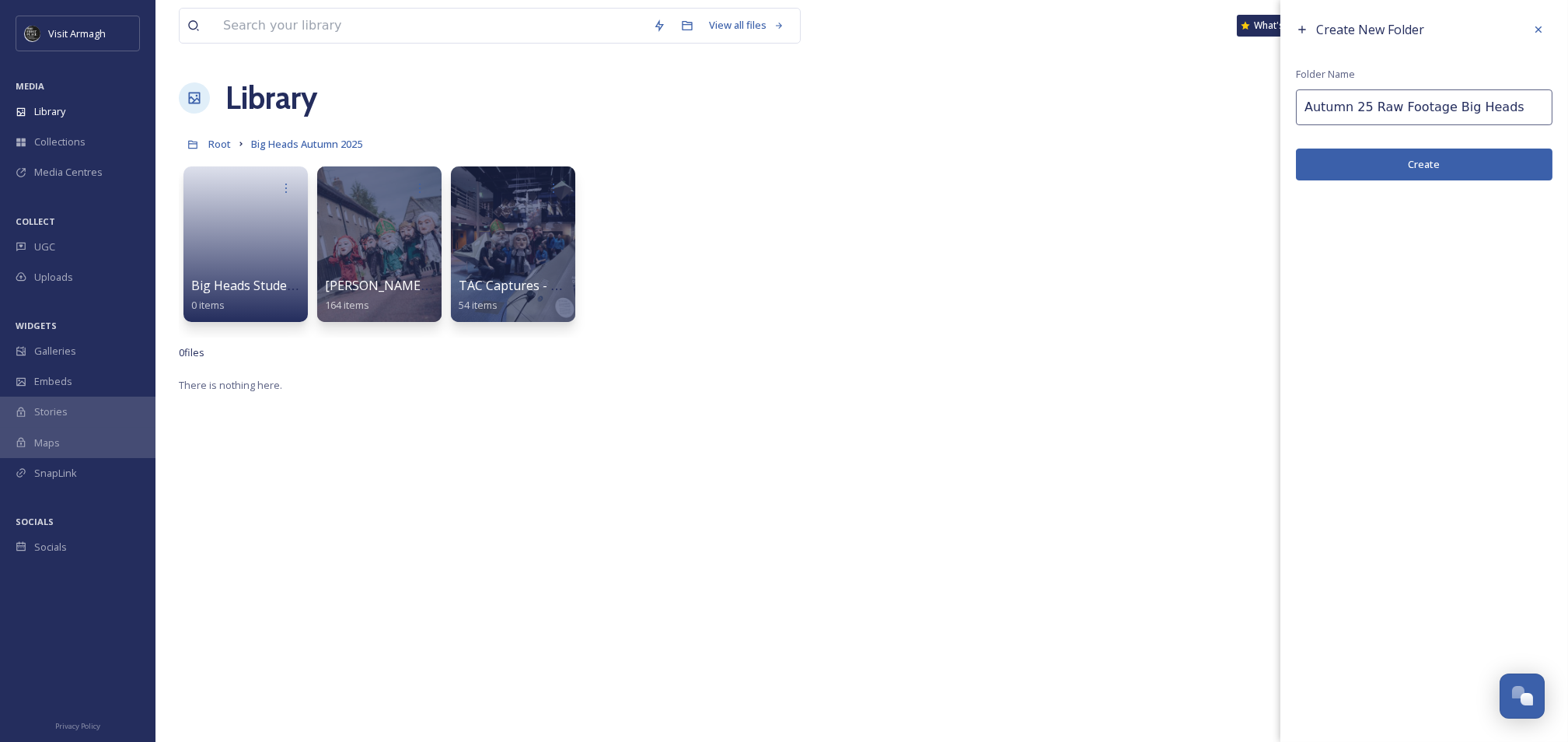
type input "Autumn 25 Raw Footage Big Heads"
click at [1435, 163] on button "Create" at bounding box center [1425, 164] width 257 height 32
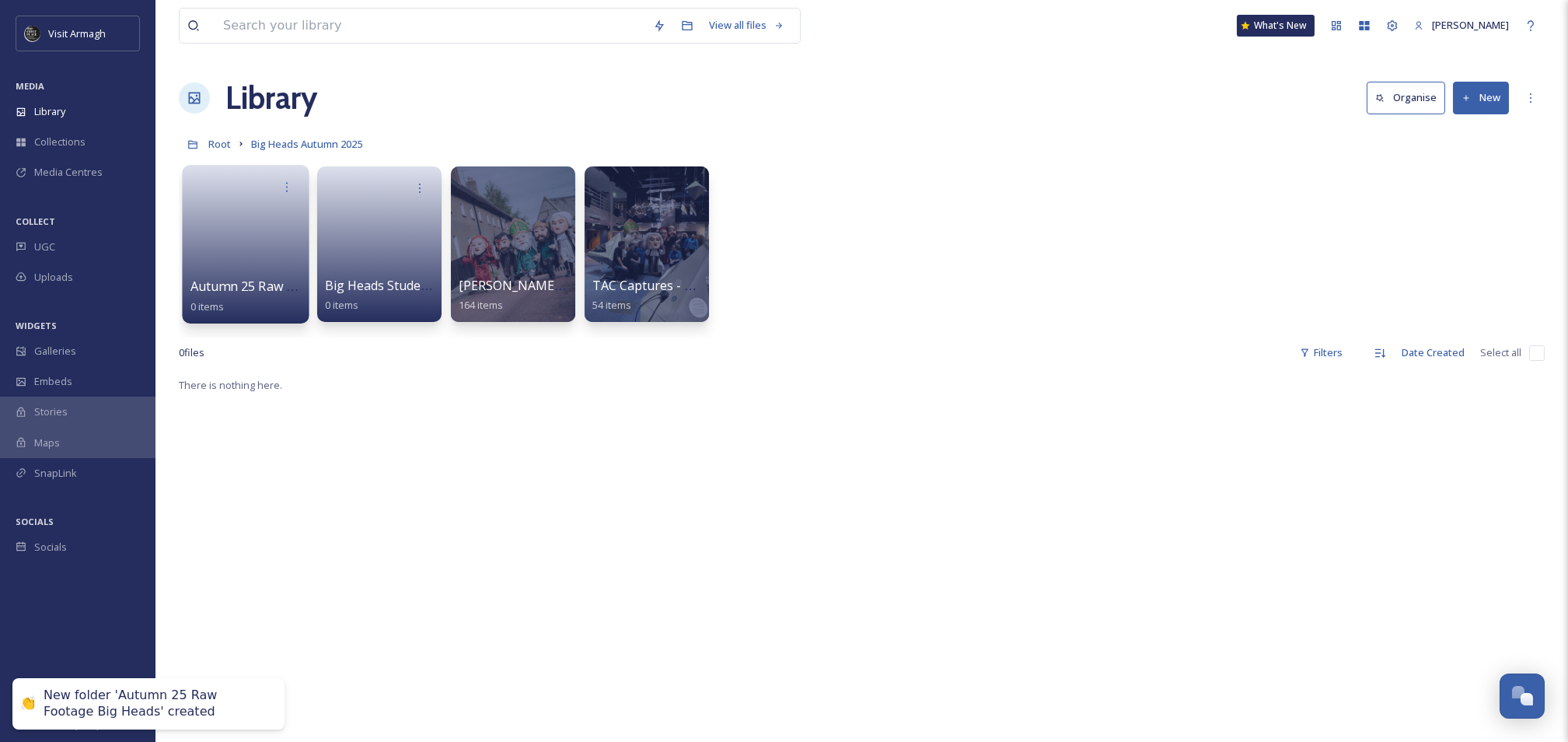
click at [229, 221] on link at bounding box center [246, 239] width 111 height 76
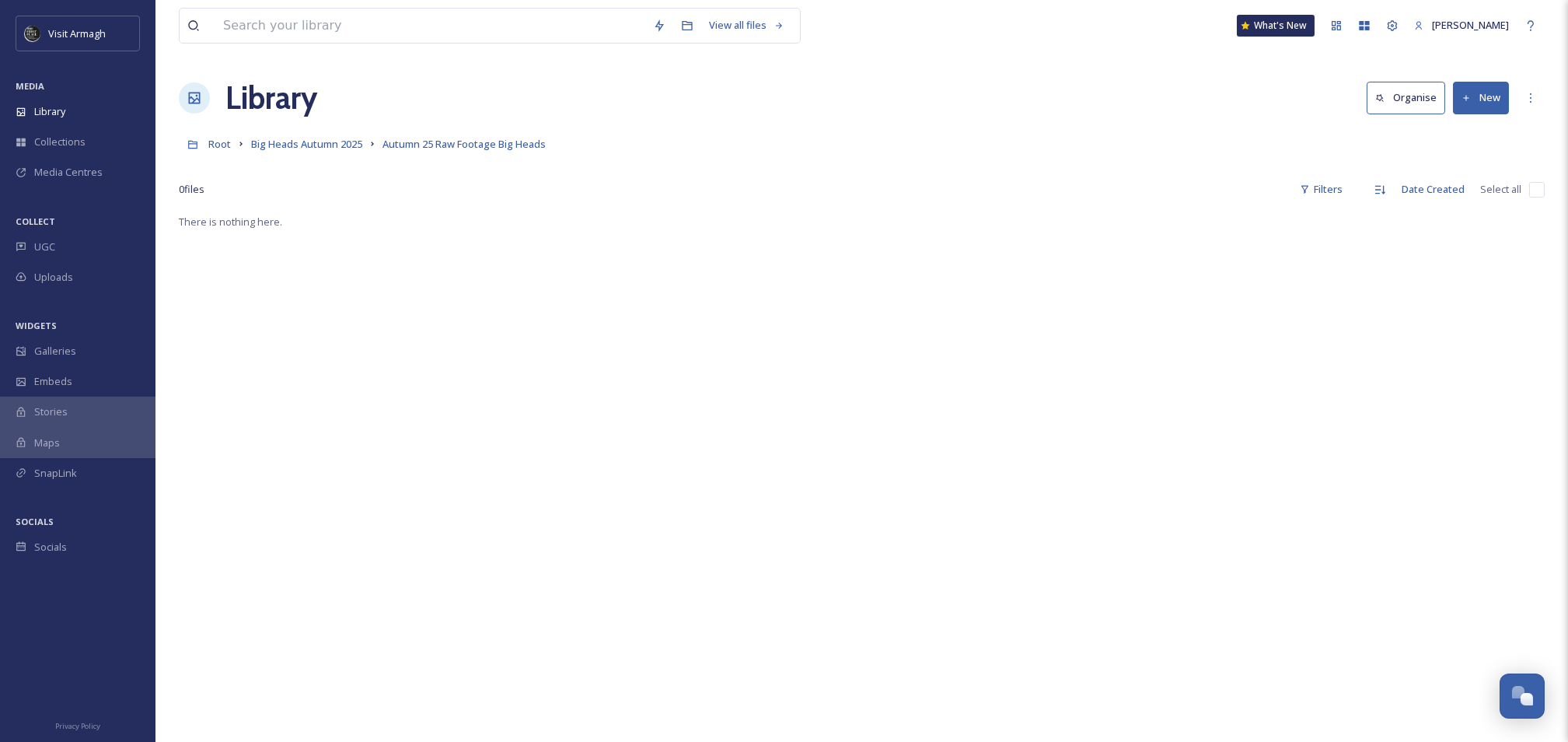
click at [1475, 105] on button "New" at bounding box center [1481, 97] width 56 height 32
click at [1466, 130] on span "File Upload" at bounding box center [1473, 134] width 51 height 15
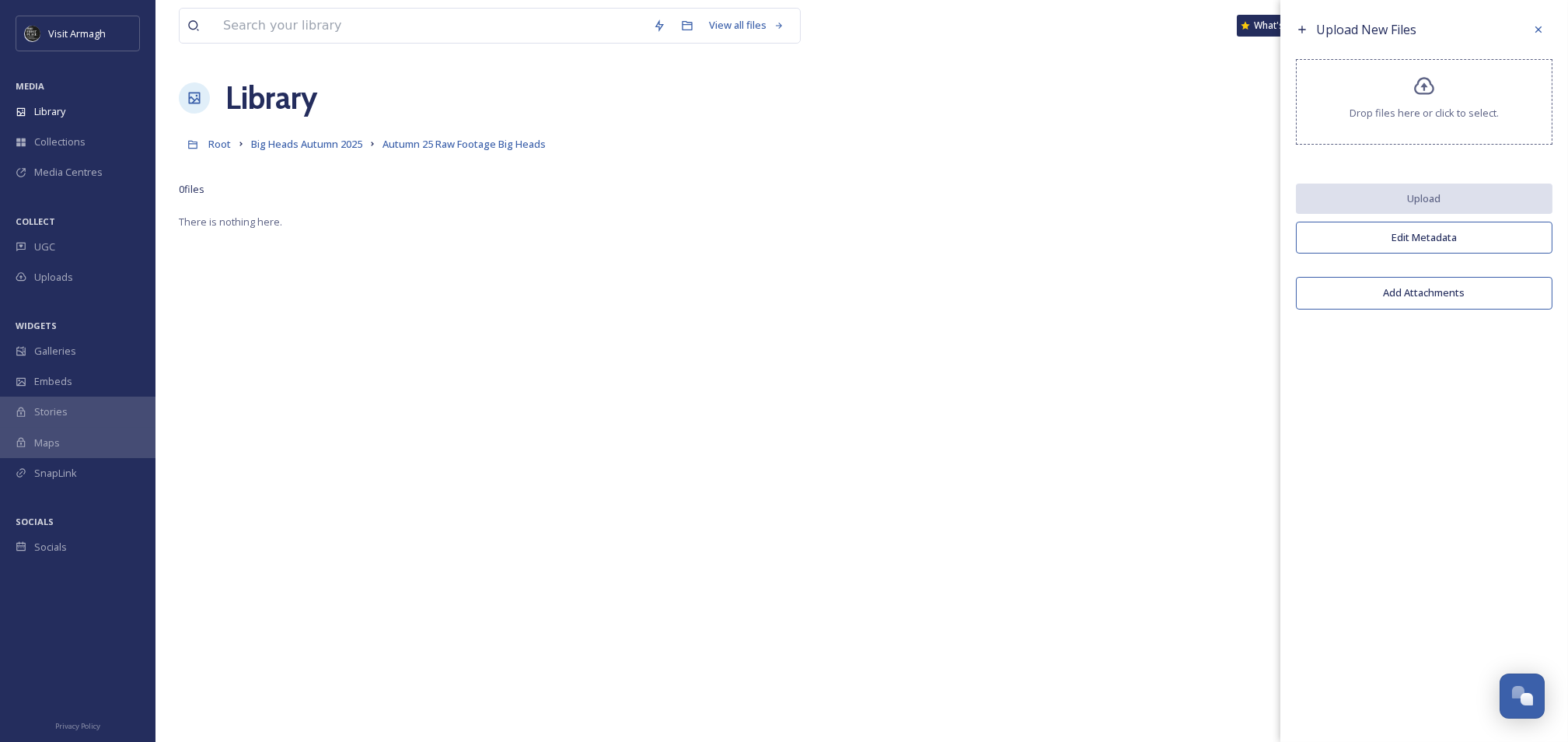
click at [1341, 89] on div "Drop files here or click to select." at bounding box center [1425, 102] width 257 height 86
click at [1414, 109] on span "Drop files here or click to select." at bounding box center [1424, 113] width 149 height 15
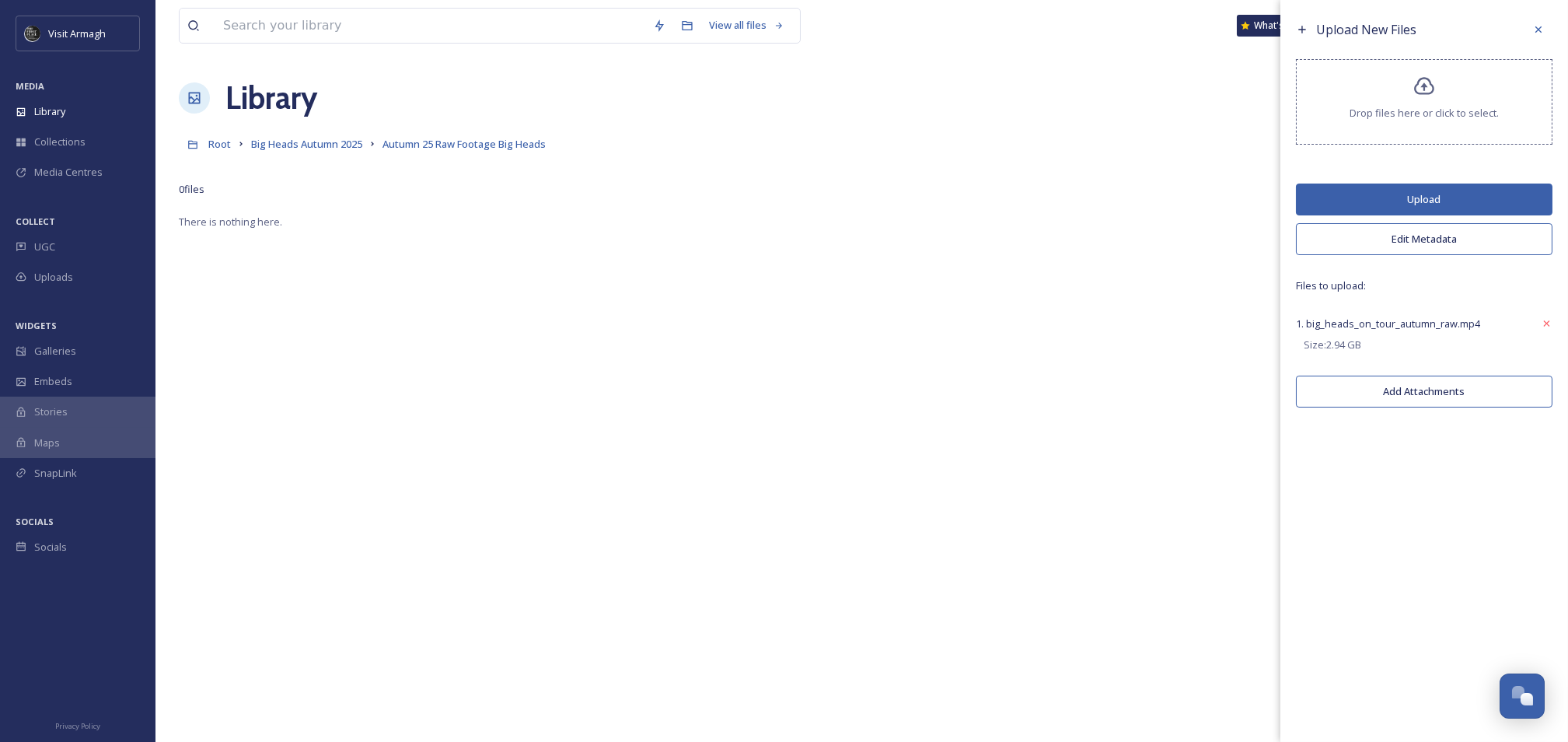
click at [1350, 203] on button "Upload" at bounding box center [1425, 200] width 257 height 32
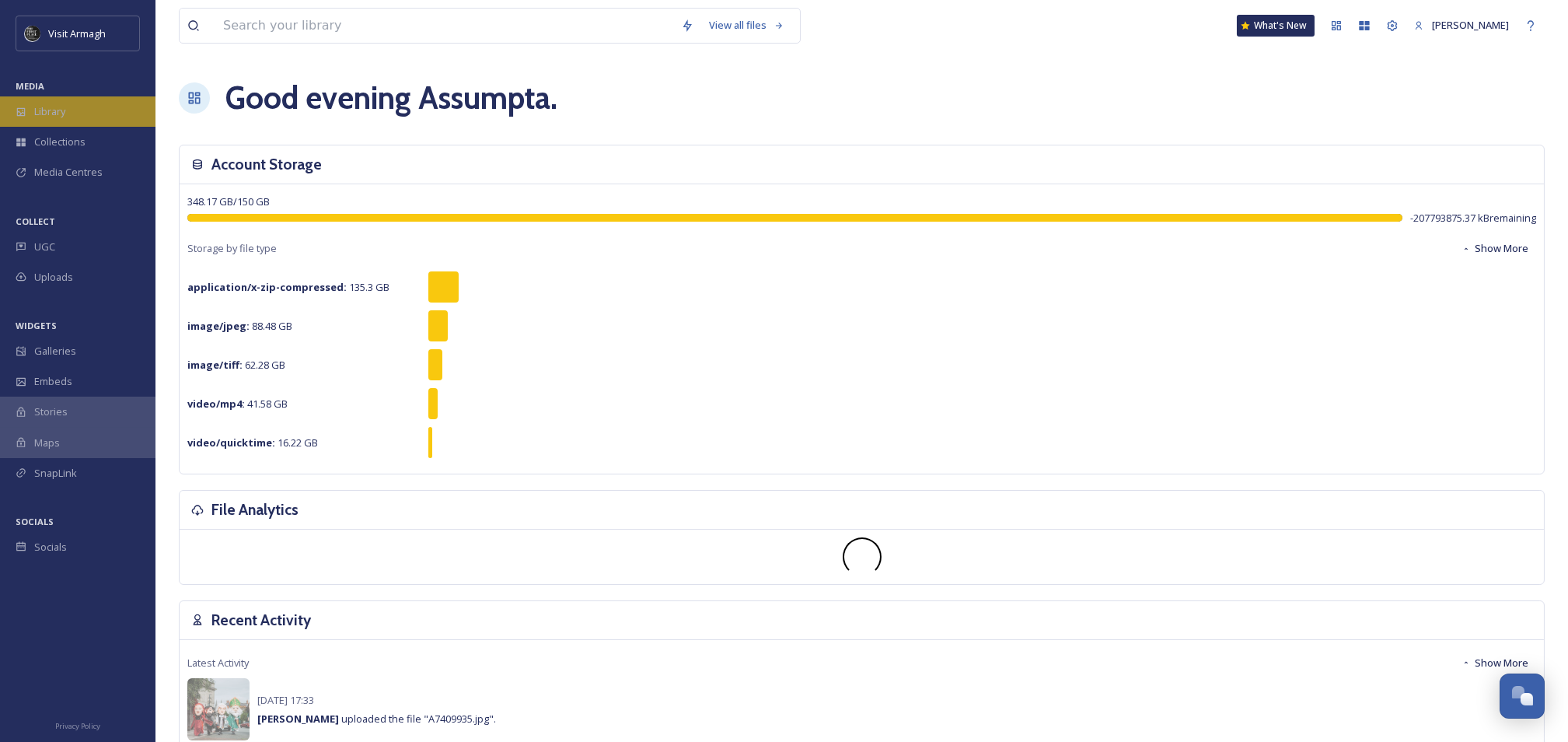
click at [76, 101] on div "Library" at bounding box center [77, 111] width 155 height 30
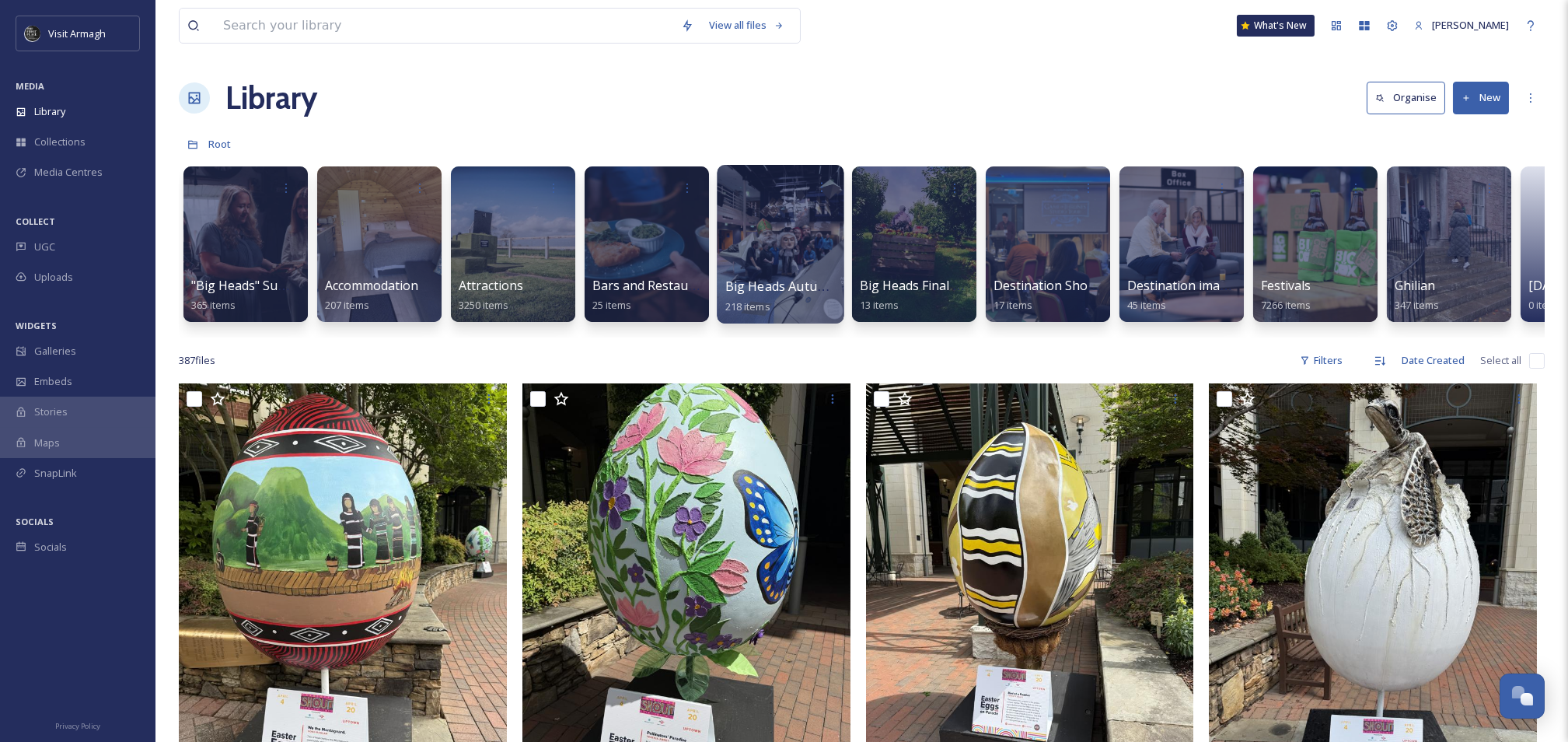
click at [792, 251] on div at bounding box center [781, 244] width 127 height 159
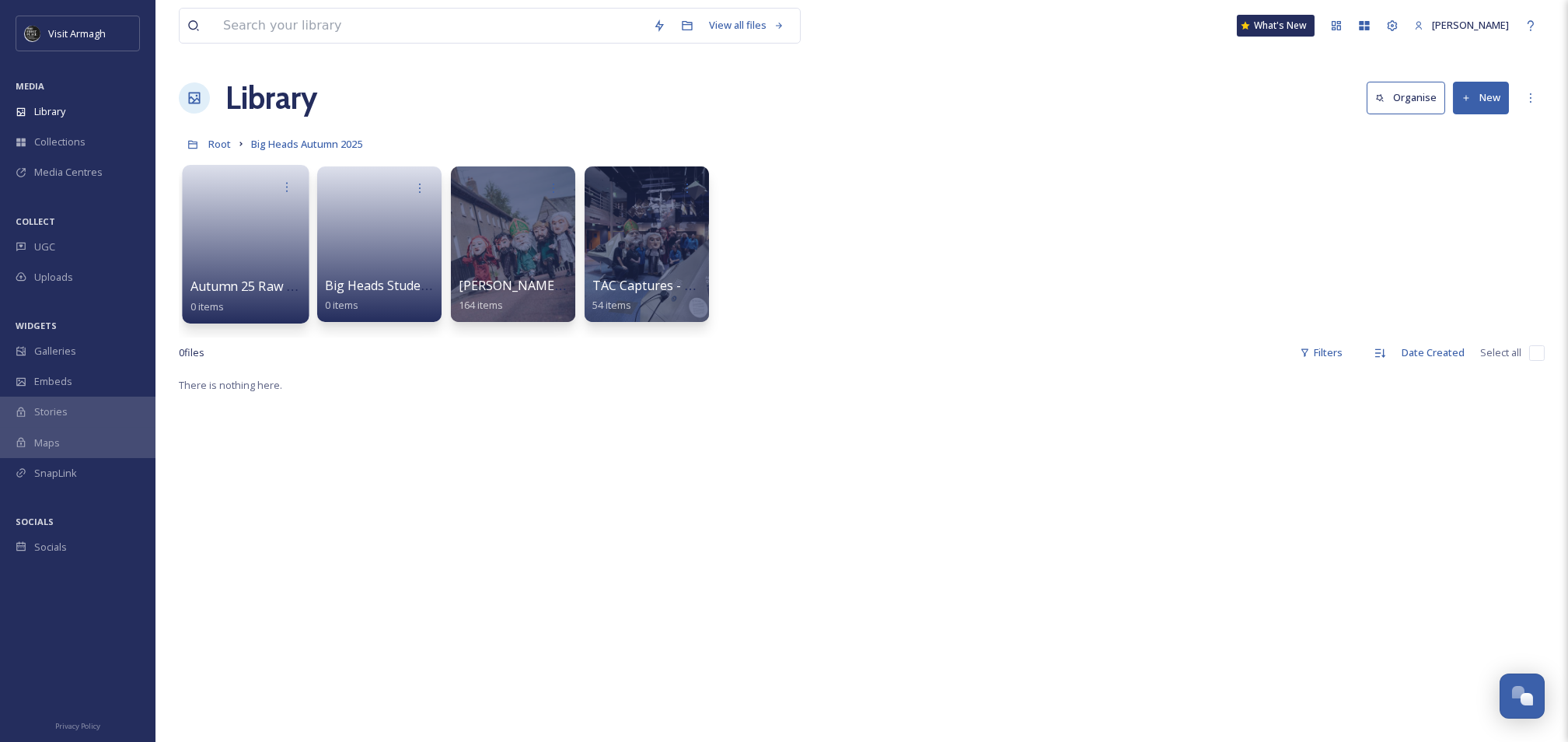
click at [229, 207] on link at bounding box center [246, 239] width 111 height 76
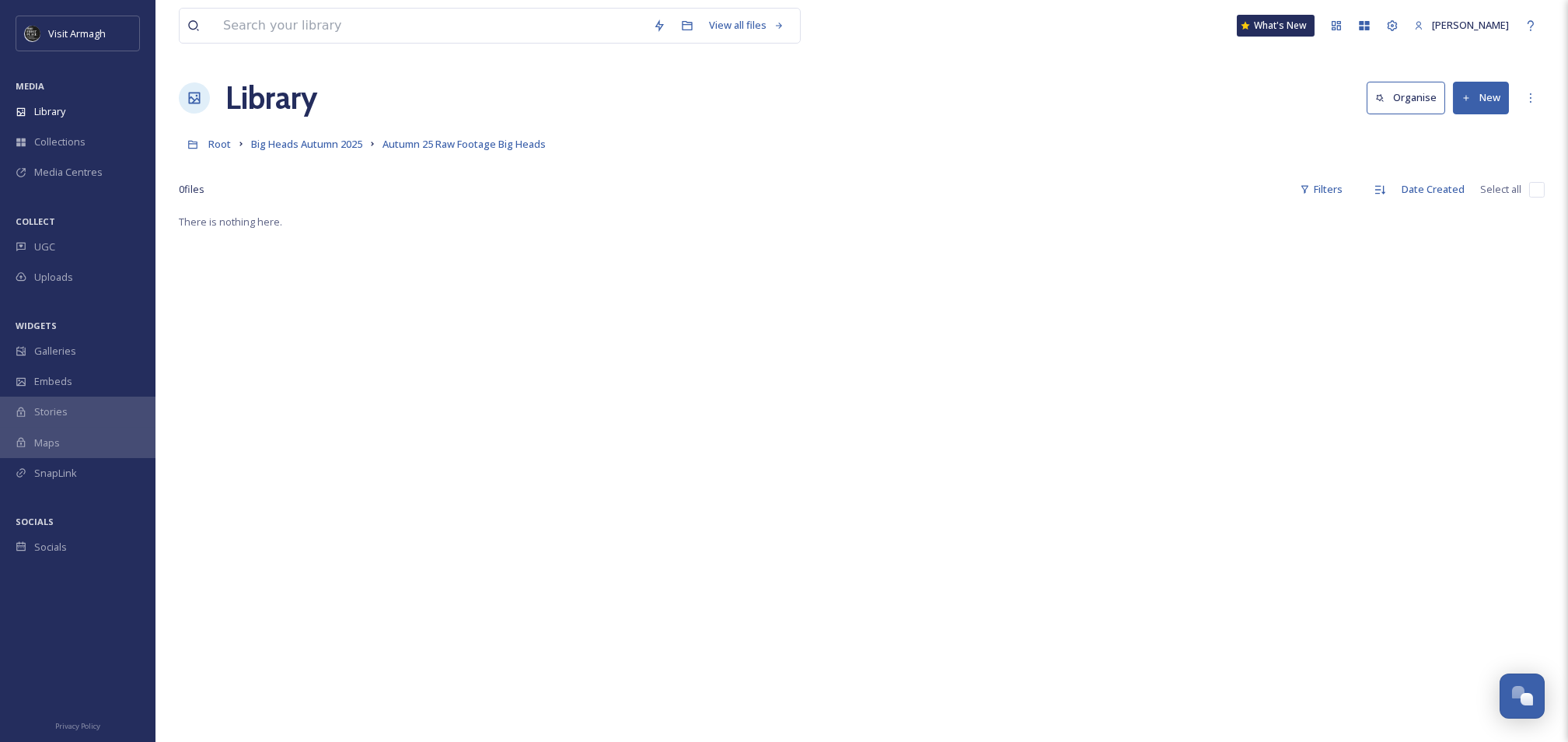
click at [1478, 103] on button "New" at bounding box center [1481, 97] width 56 height 32
click at [1443, 139] on div "File Upload" at bounding box center [1464, 134] width 88 height 30
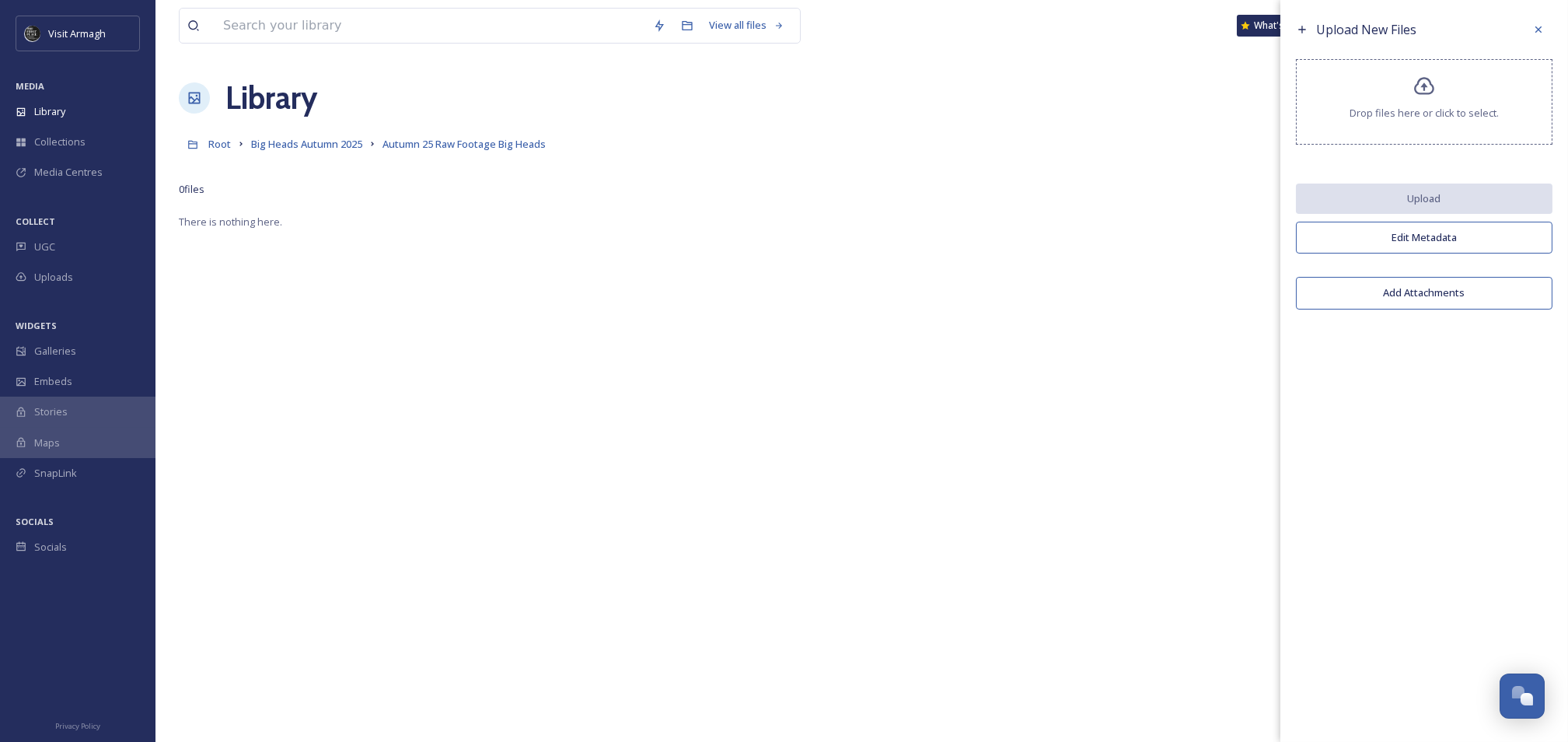
click at [1453, 102] on div "Drop files here or click to select." at bounding box center [1425, 102] width 257 height 86
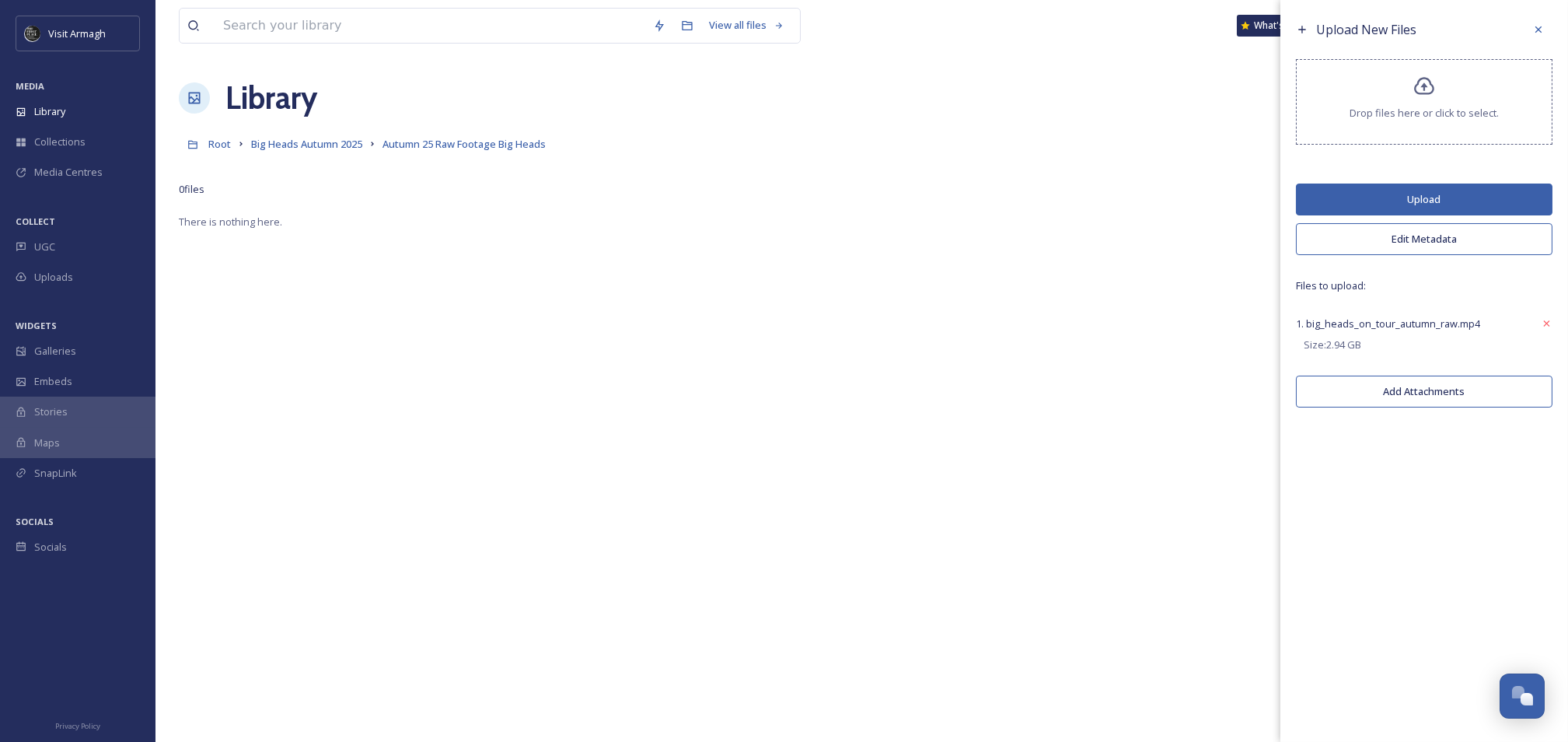
click at [1400, 332] on div "1. big_heads_on_tour_autumn_raw.mp4" at bounding box center [1388, 324] width 184 height 19
click at [1362, 207] on button "Upload" at bounding box center [1425, 200] width 257 height 32
